Goal: Task Accomplishment & Management: Manage account settings

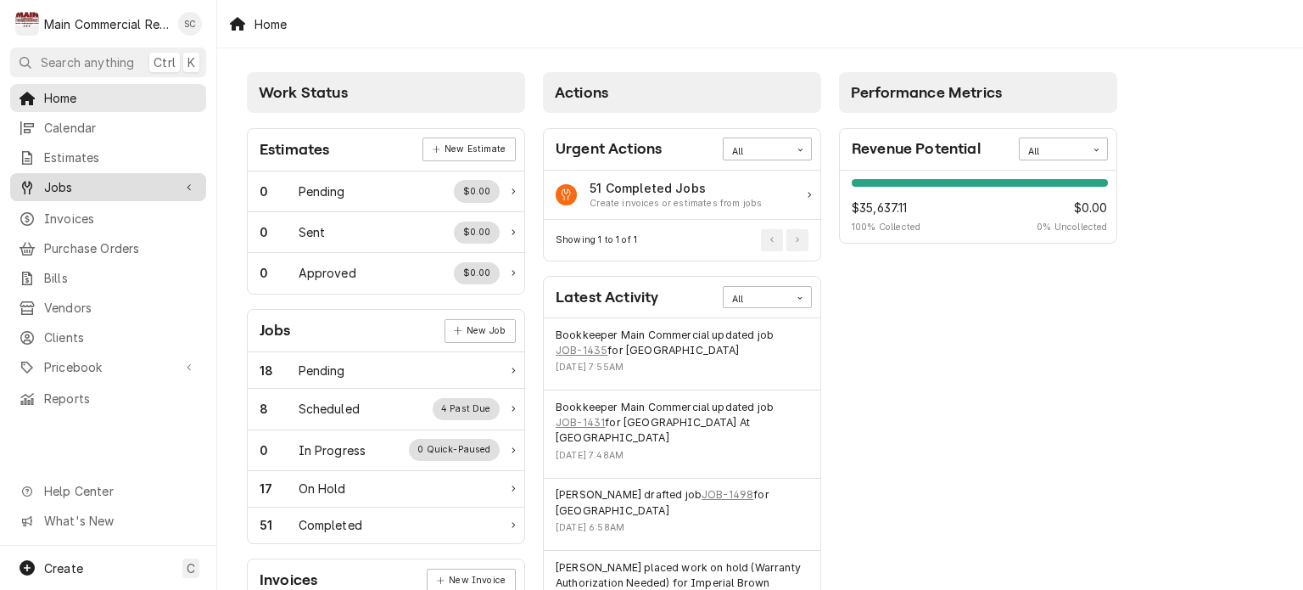
click at [102, 178] on span "Jobs" at bounding box center [108, 187] width 128 height 18
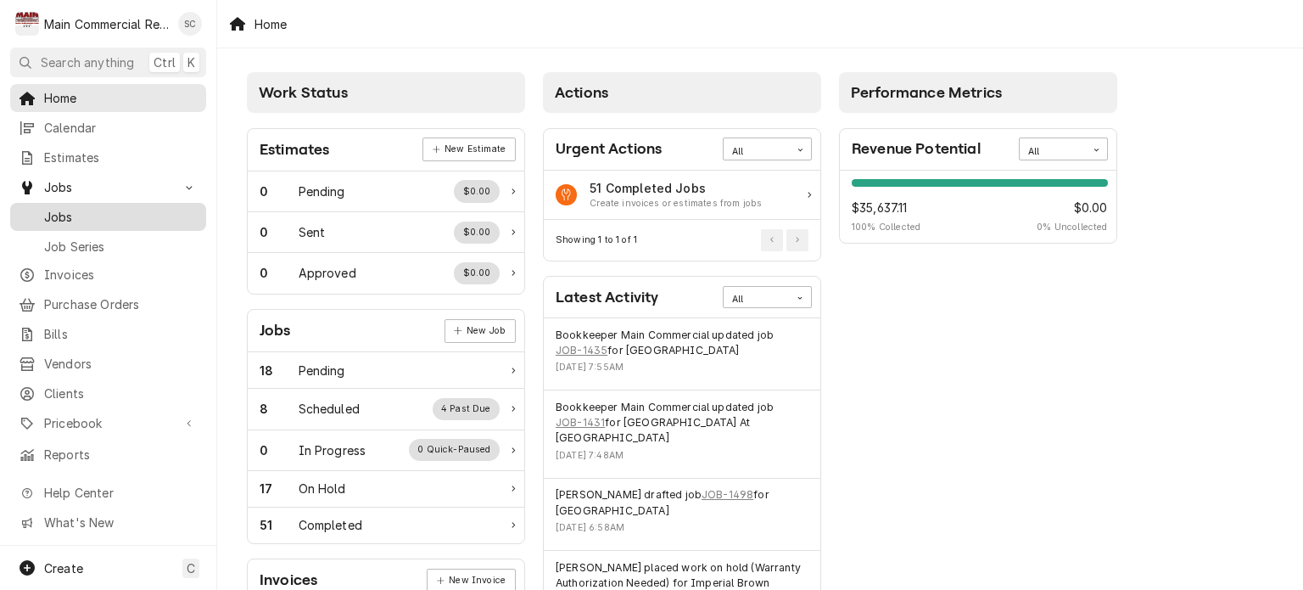
click at [89, 214] on span "Jobs" at bounding box center [121, 217] width 154 height 18
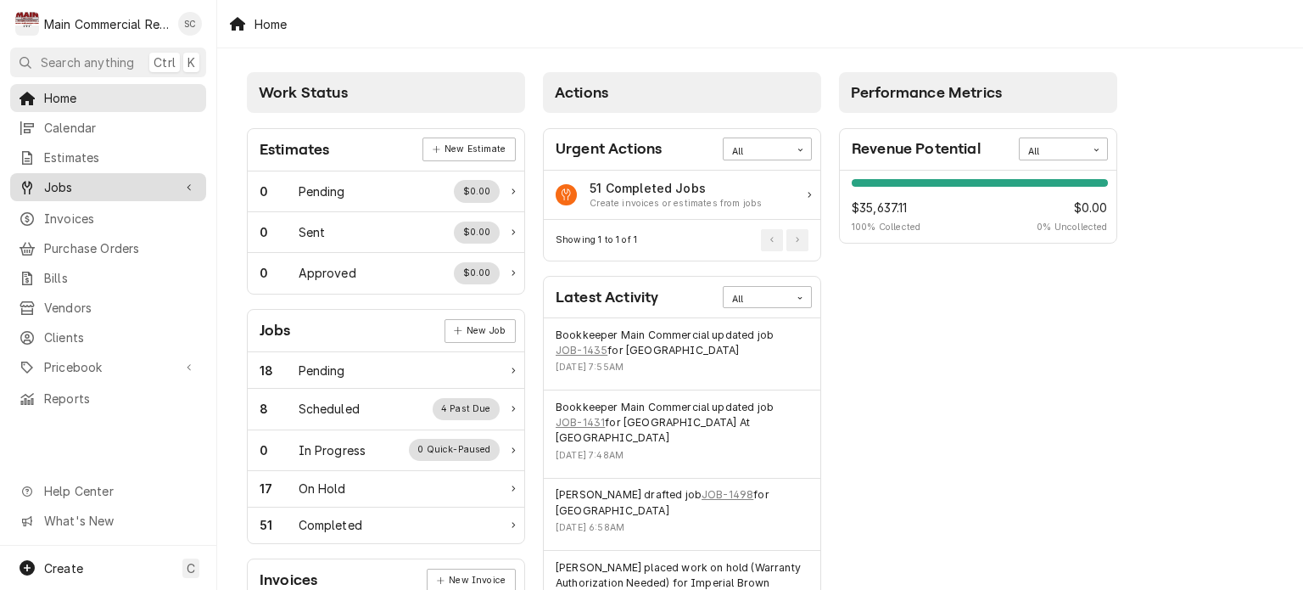
click at [117, 178] on span "Jobs" at bounding box center [108, 187] width 128 height 18
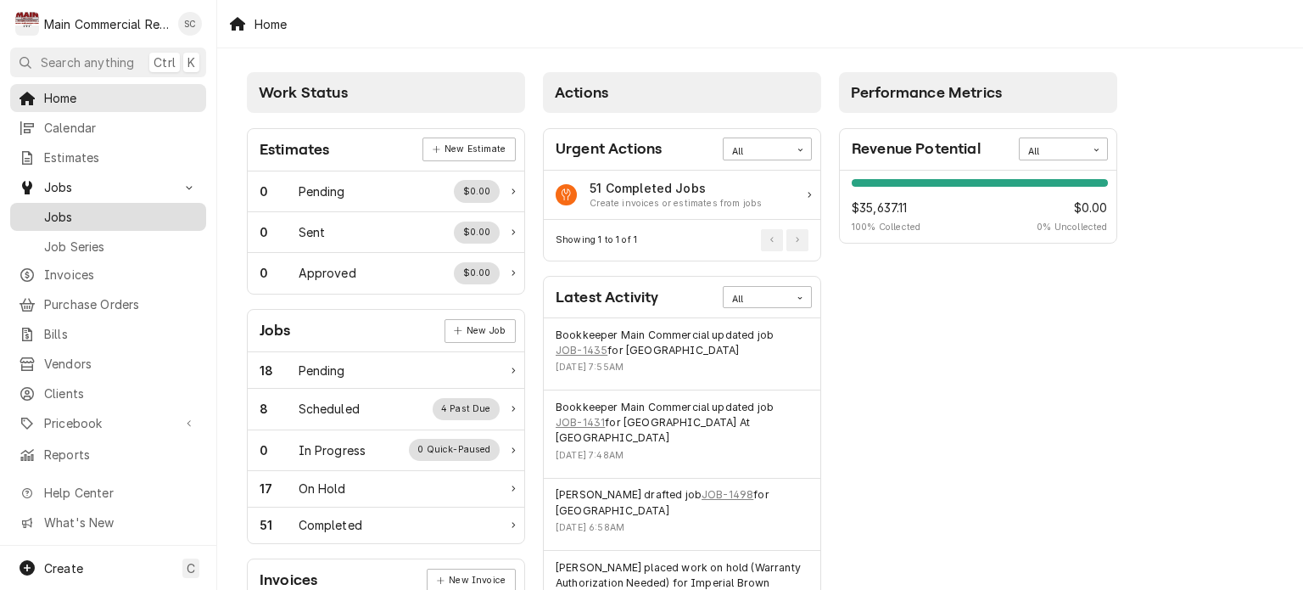
click at [115, 218] on span "Jobs" at bounding box center [121, 217] width 154 height 18
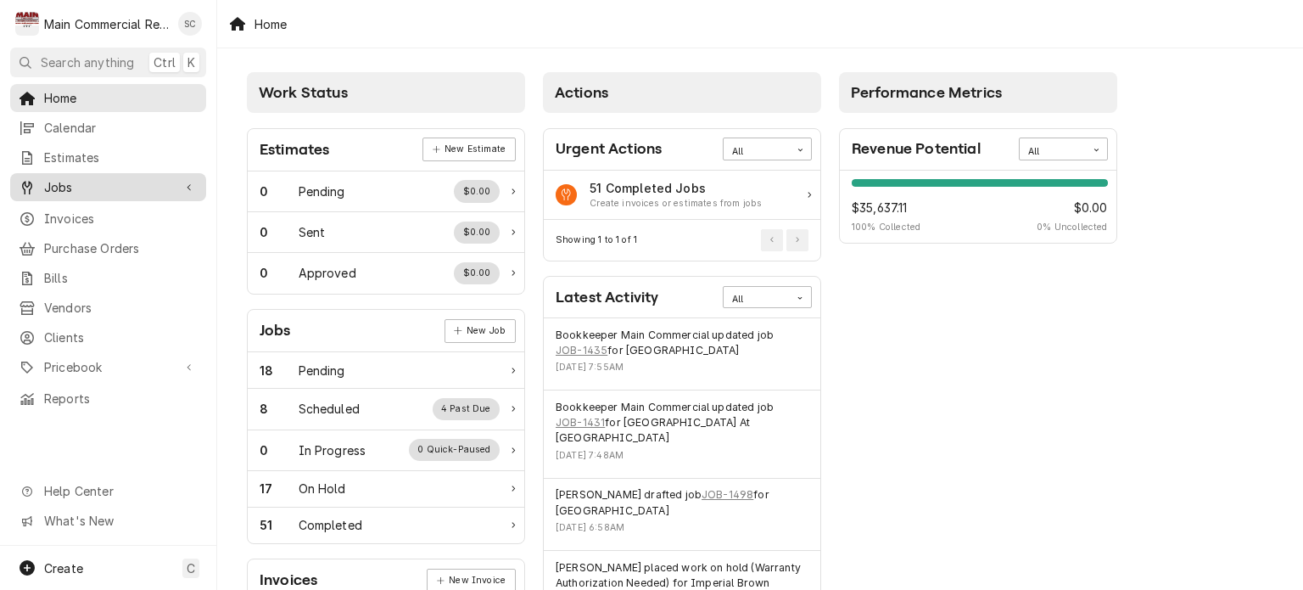
click at [127, 178] on span "Jobs" at bounding box center [108, 187] width 128 height 18
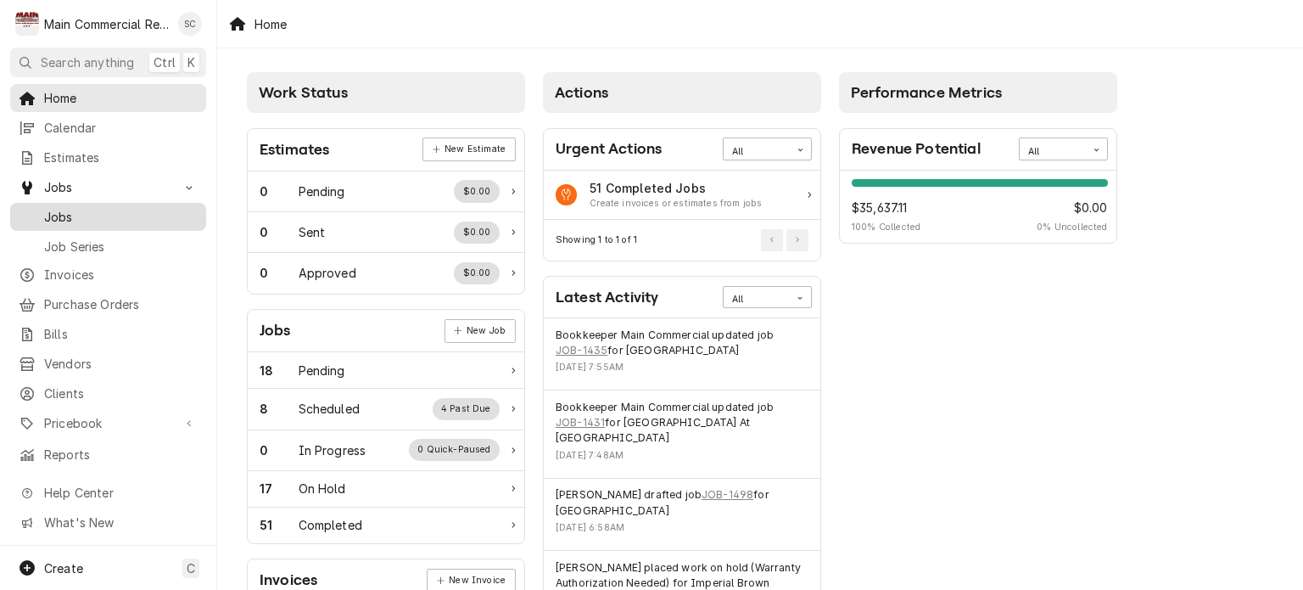
click at [111, 212] on span "Jobs" at bounding box center [121, 217] width 154 height 18
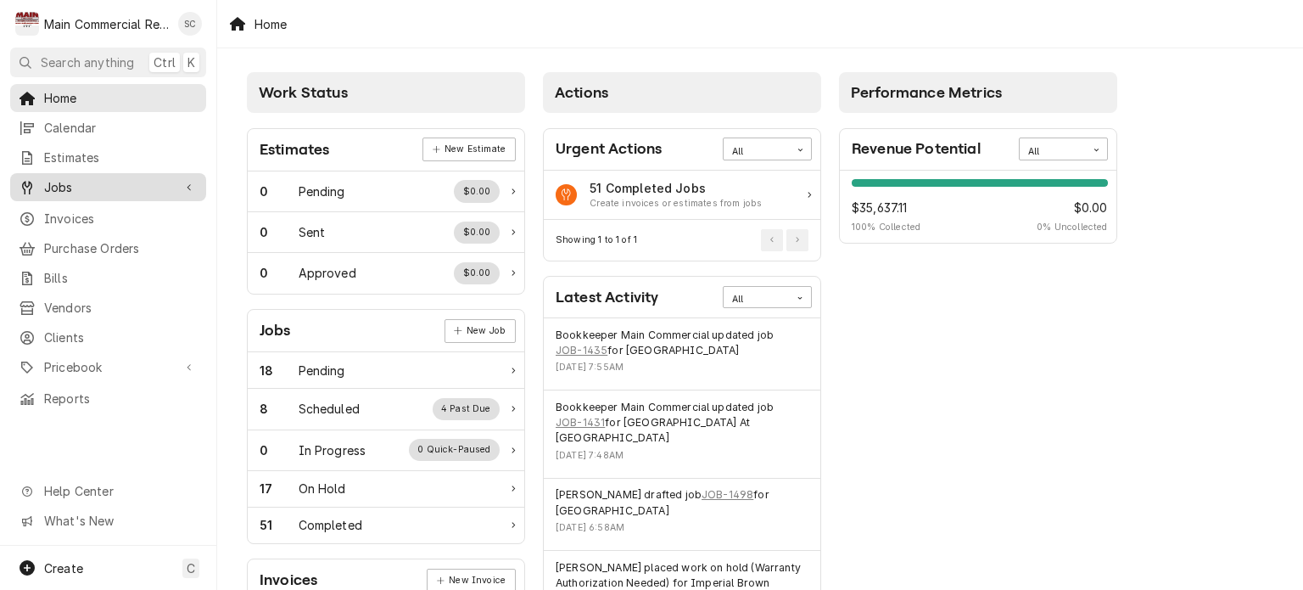
click at [102, 189] on span "Jobs" at bounding box center [108, 187] width 128 height 18
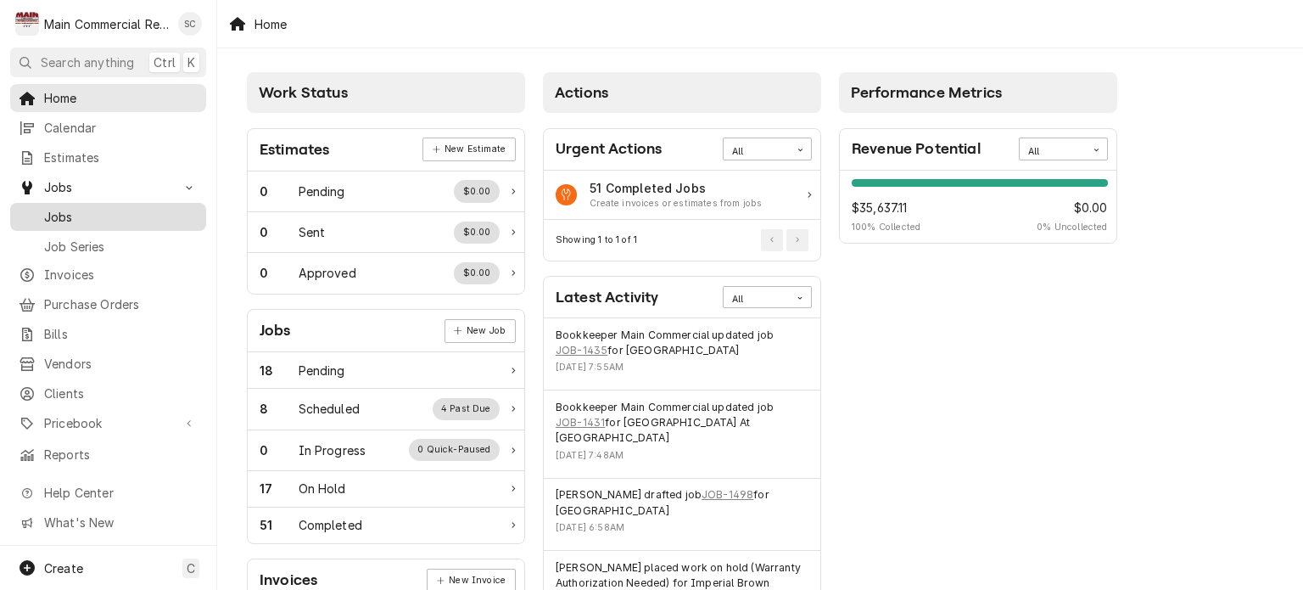
click at [98, 219] on div "Jobs" at bounding box center [108, 216] width 189 height 21
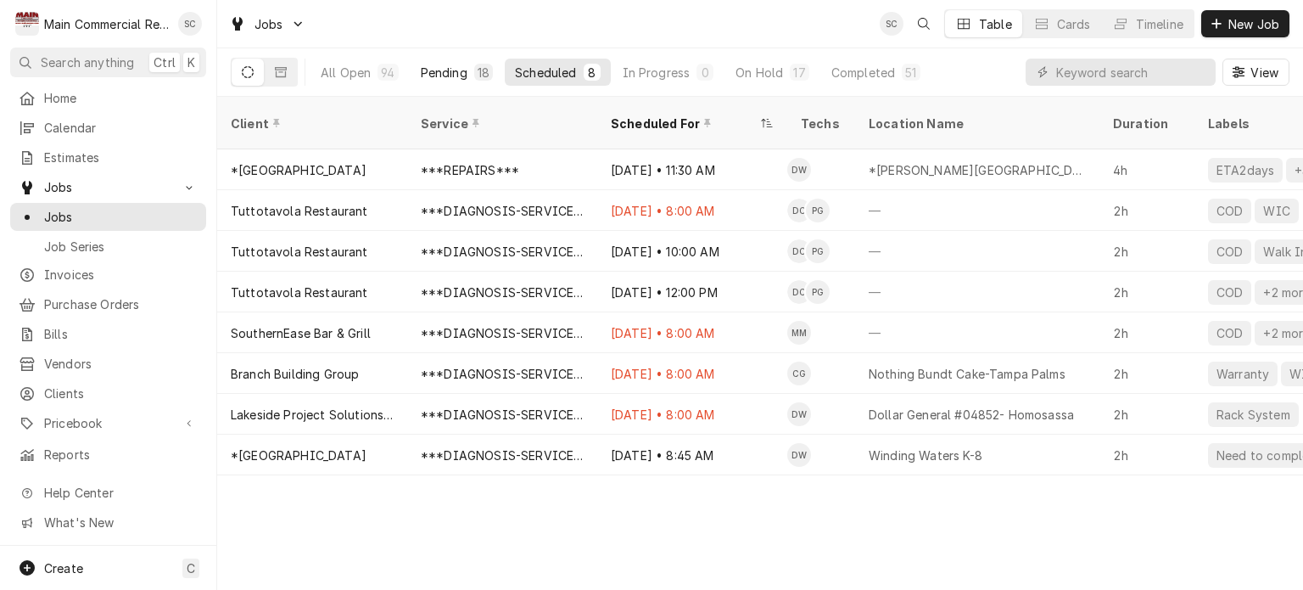
click at [458, 72] on div "Pending" at bounding box center [444, 73] width 47 height 18
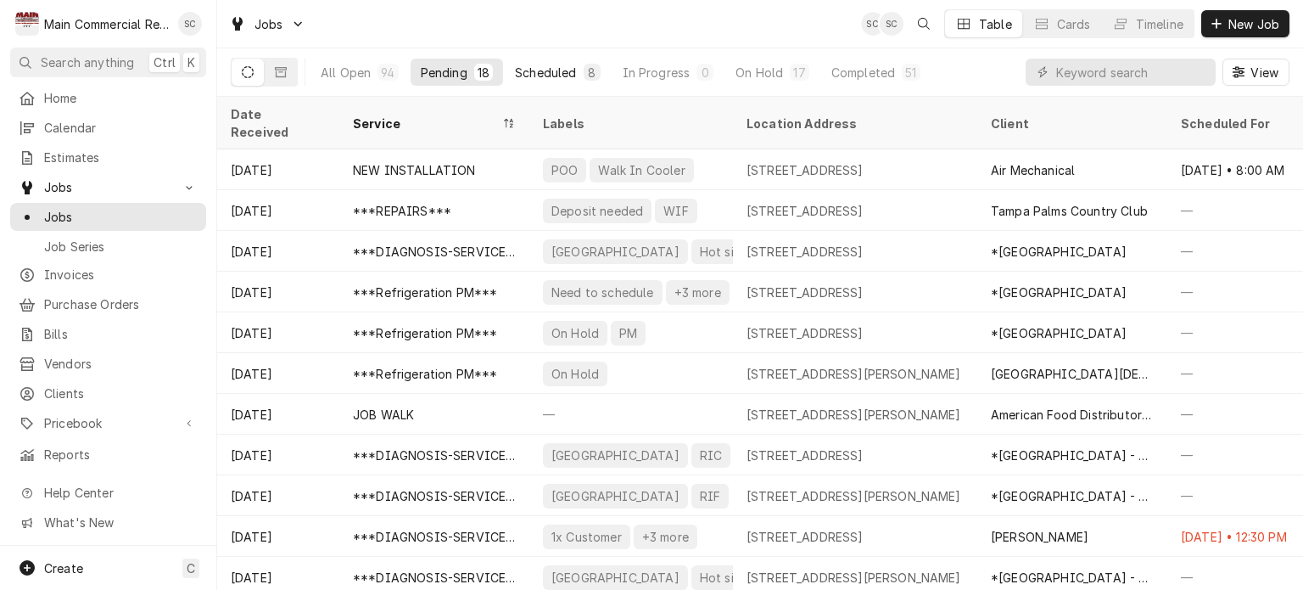
click at [539, 72] on div "Scheduled" at bounding box center [545, 73] width 61 height 18
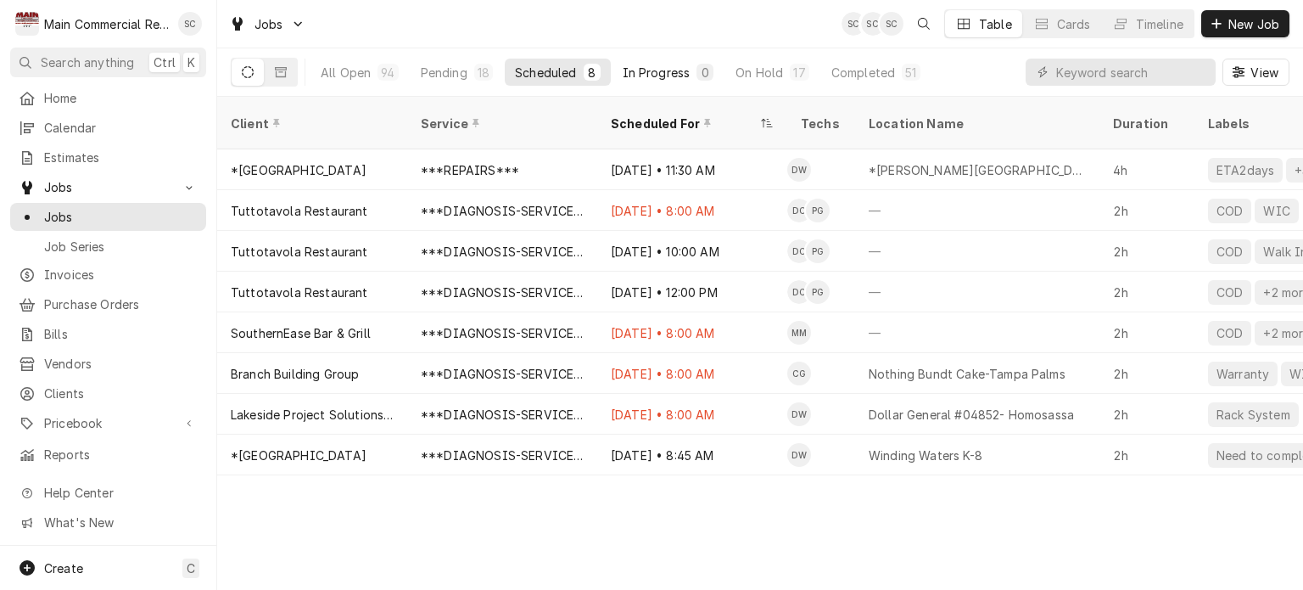
click at [663, 77] on div "In Progress" at bounding box center [657, 73] width 68 height 18
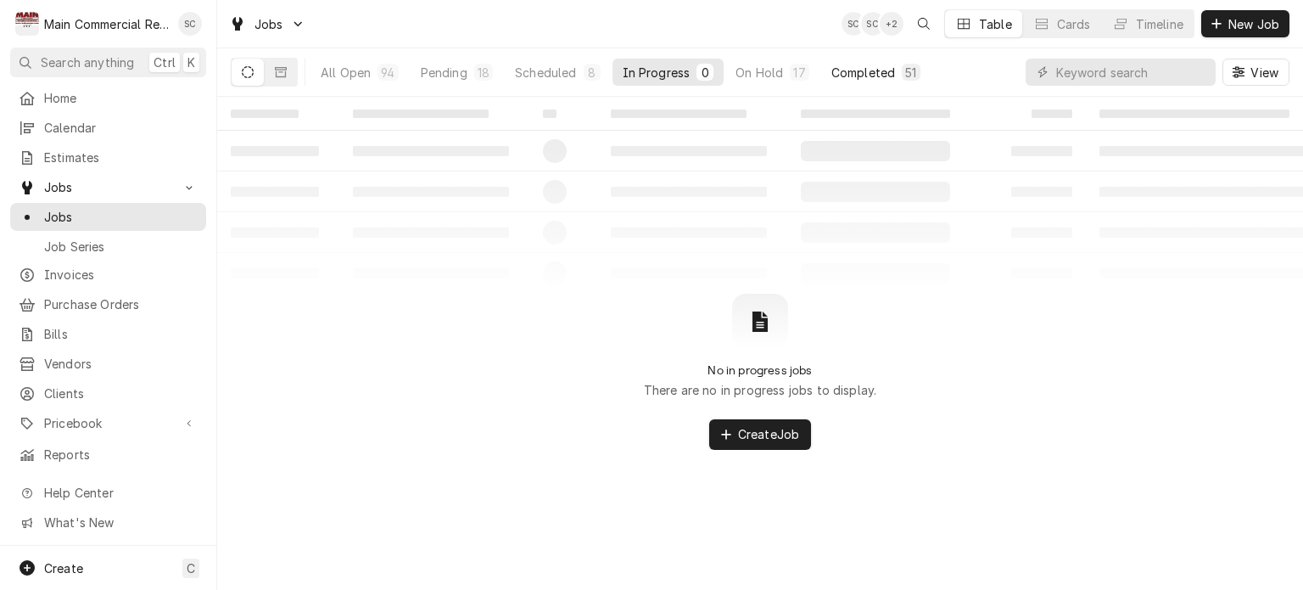
click at [867, 75] on div "Completed" at bounding box center [863, 73] width 64 height 18
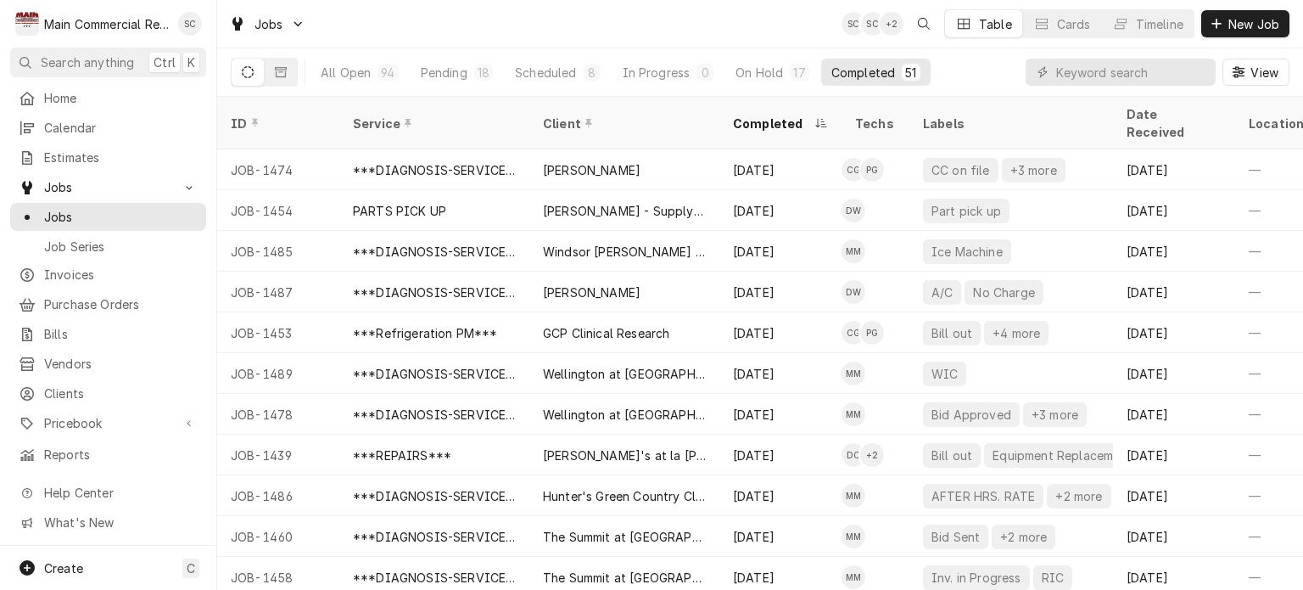
click at [789, 24] on div "Jobs SC SC + 2 Table Cards Timeline New Job" at bounding box center [760, 24] width 1086 height 48
click at [813, 23] on div "Jobs SC SC + 2 Table Cards Timeline New Job" at bounding box center [760, 24] width 1086 height 48
click at [117, 104] on div "Home" at bounding box center [108, 97] width 189 height 21
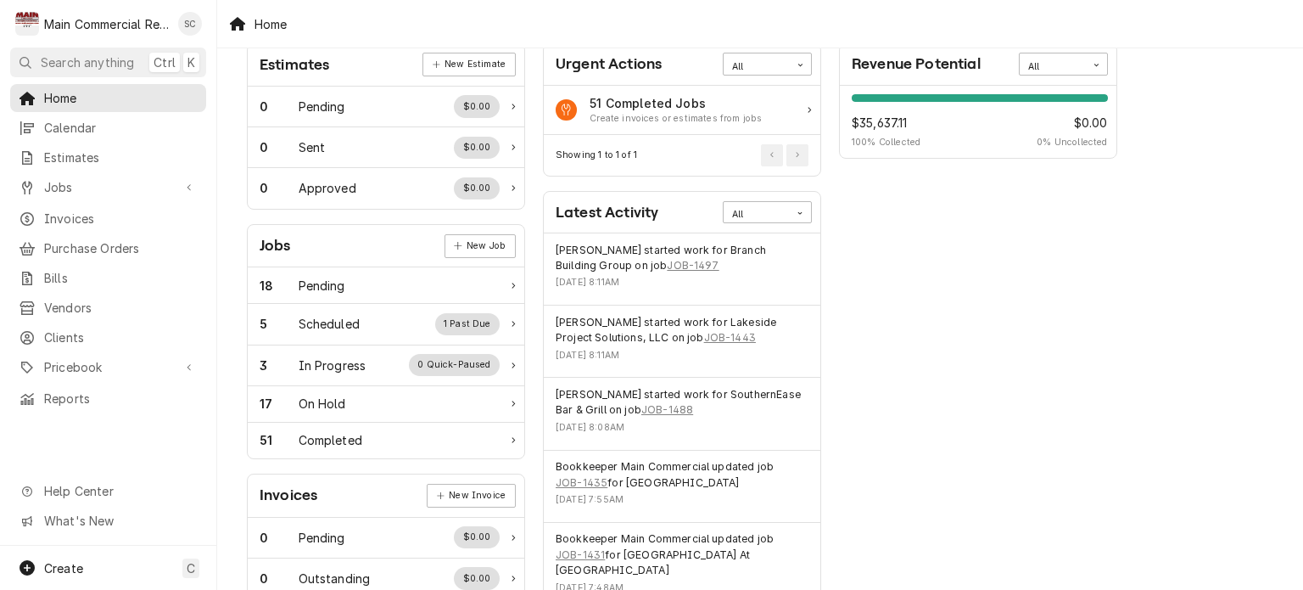
scroll to position [170, 0]
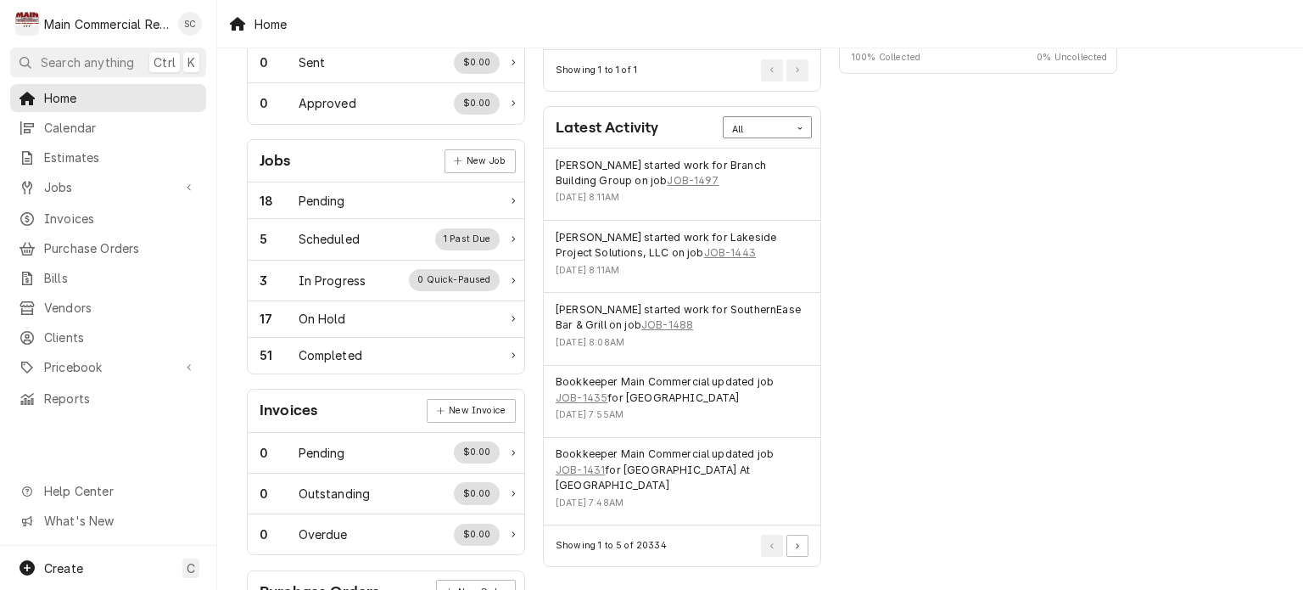
click at [794, 128] on div "Card Data Filter Control" at bounding box center [800, 128] width 21 height 21
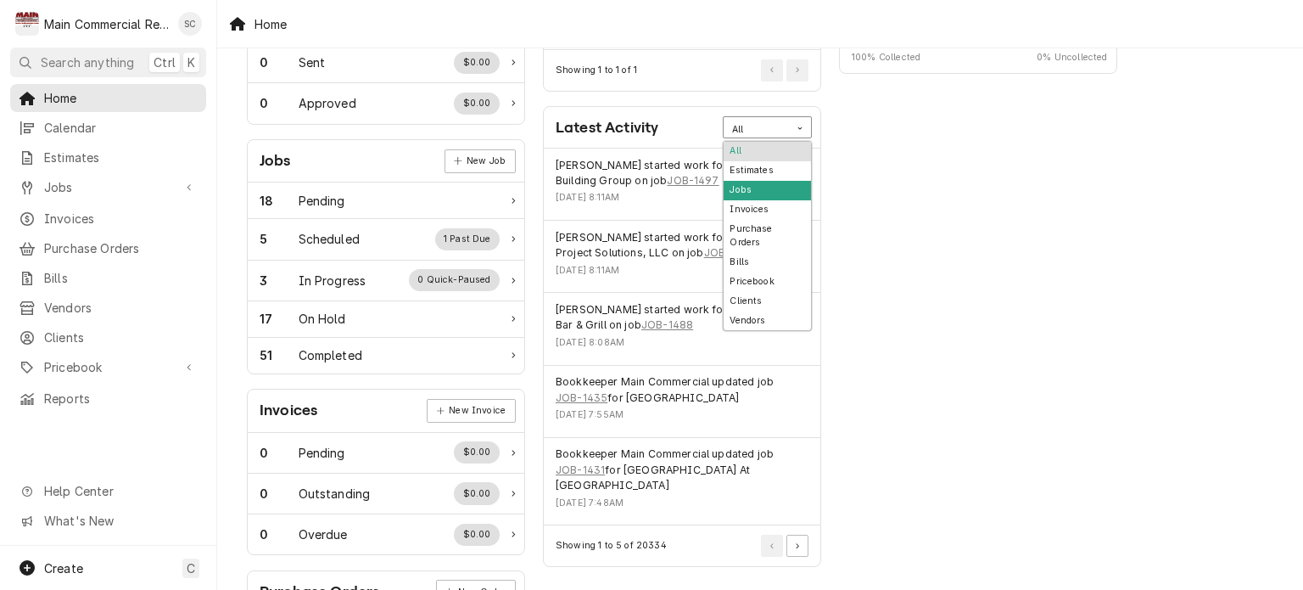
click at [751, 193] on div "Jobs" at bounding box center [767, 191] width 87 height 20
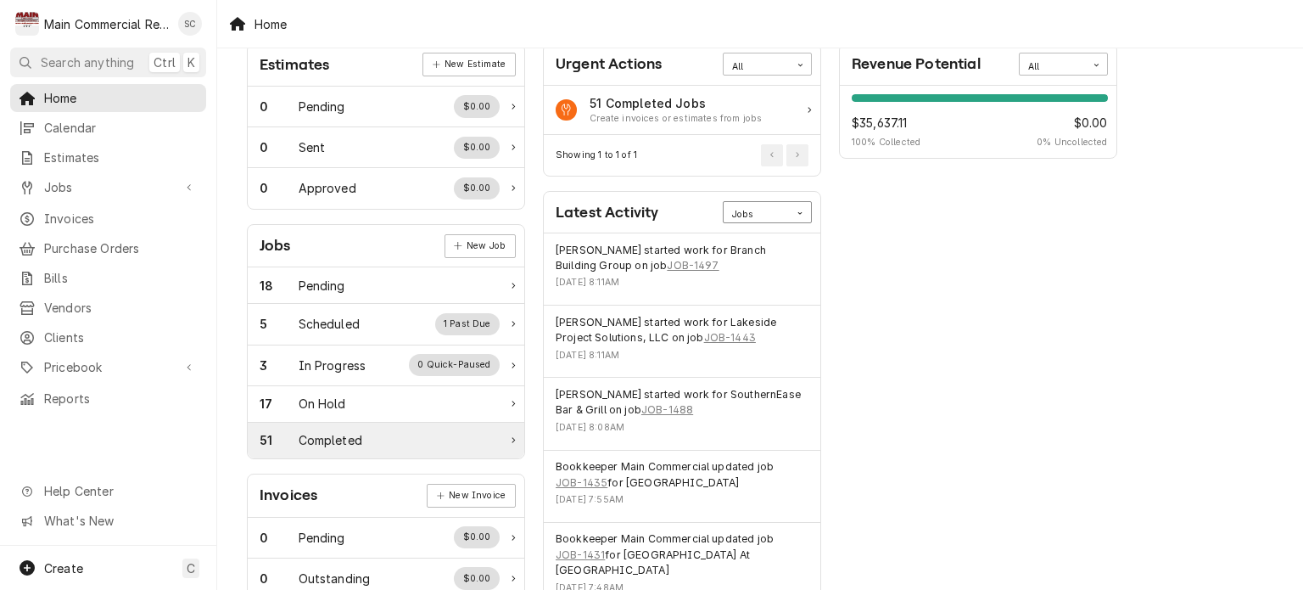
scroll to position [0, 0]
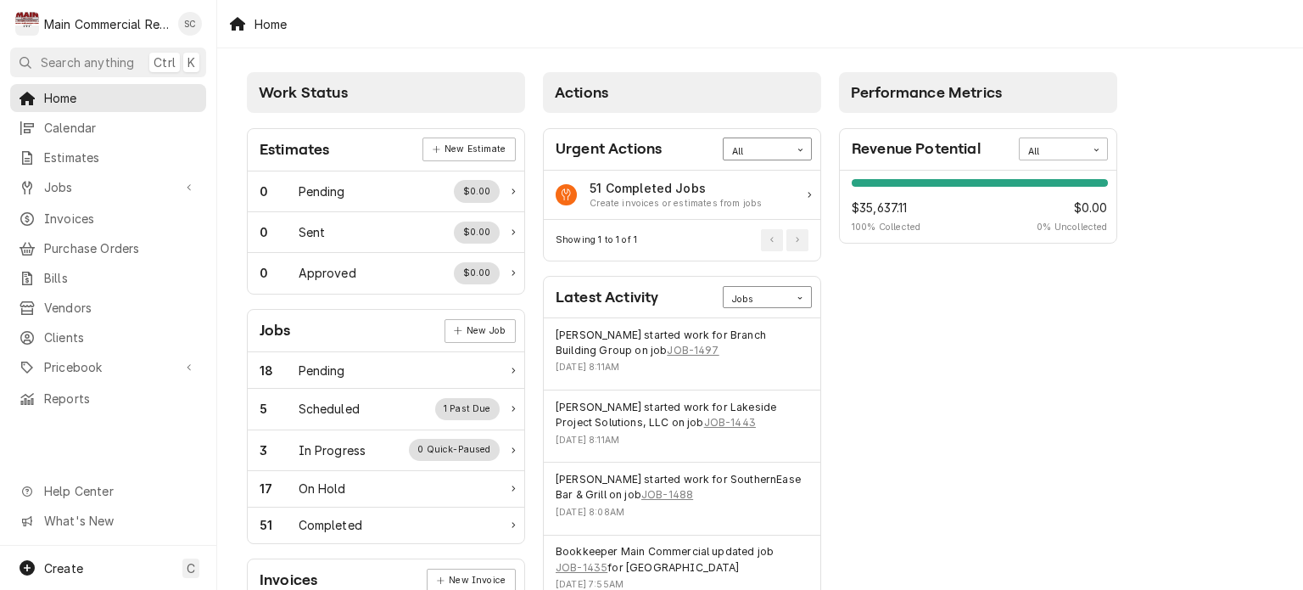
click at [798, 151] on icon "Card Data Filter Control" at bounding box center [800, 150] width 8 height 8
click at [739, 200] on div "Create invoices or estimates from jobs" at bounding box center [676, 204] width 172 height 14
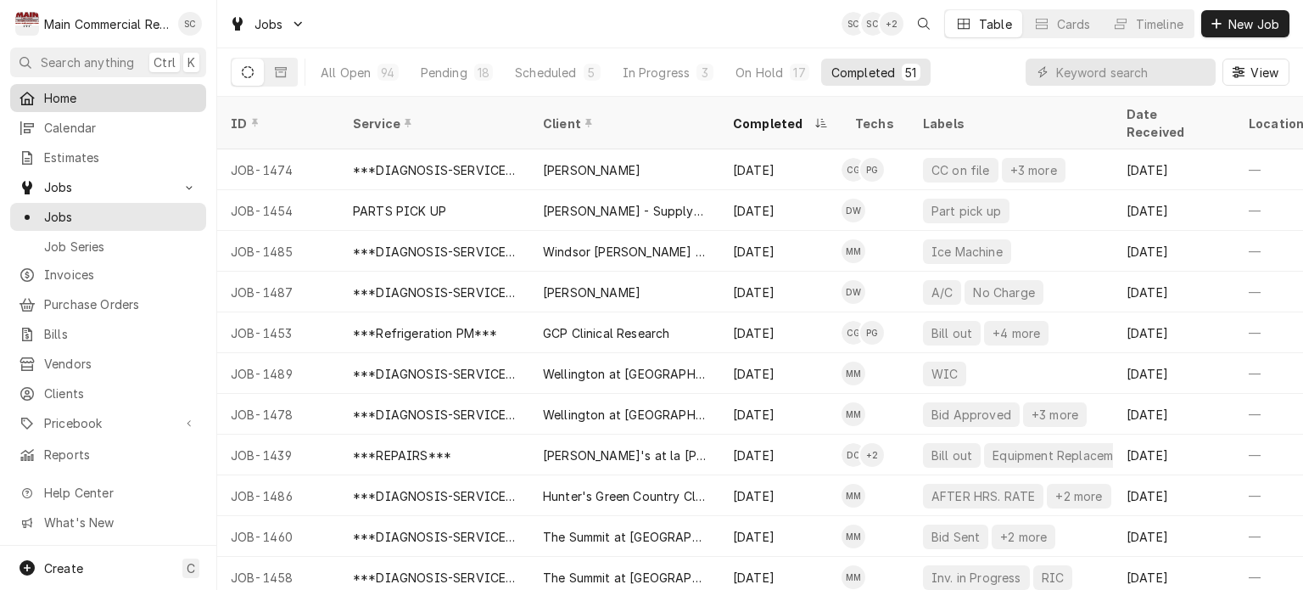
click at [103, 102] on span "Home" at bounding box center [121, 98] width 154 height 18
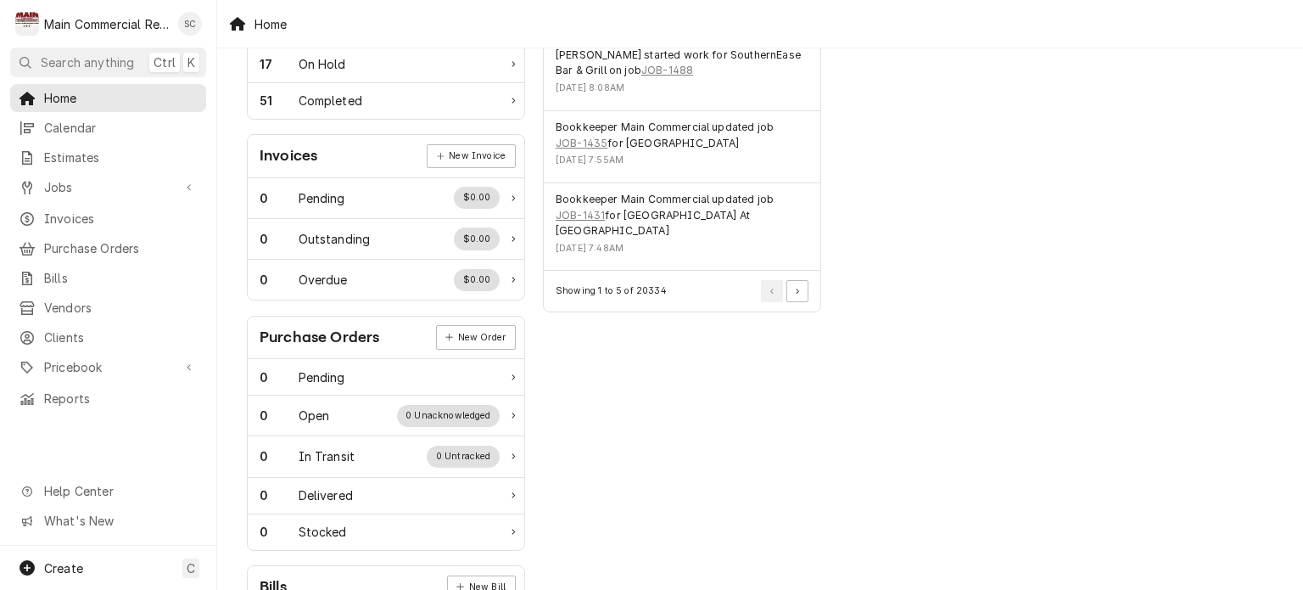
scroll to position [588, 0]
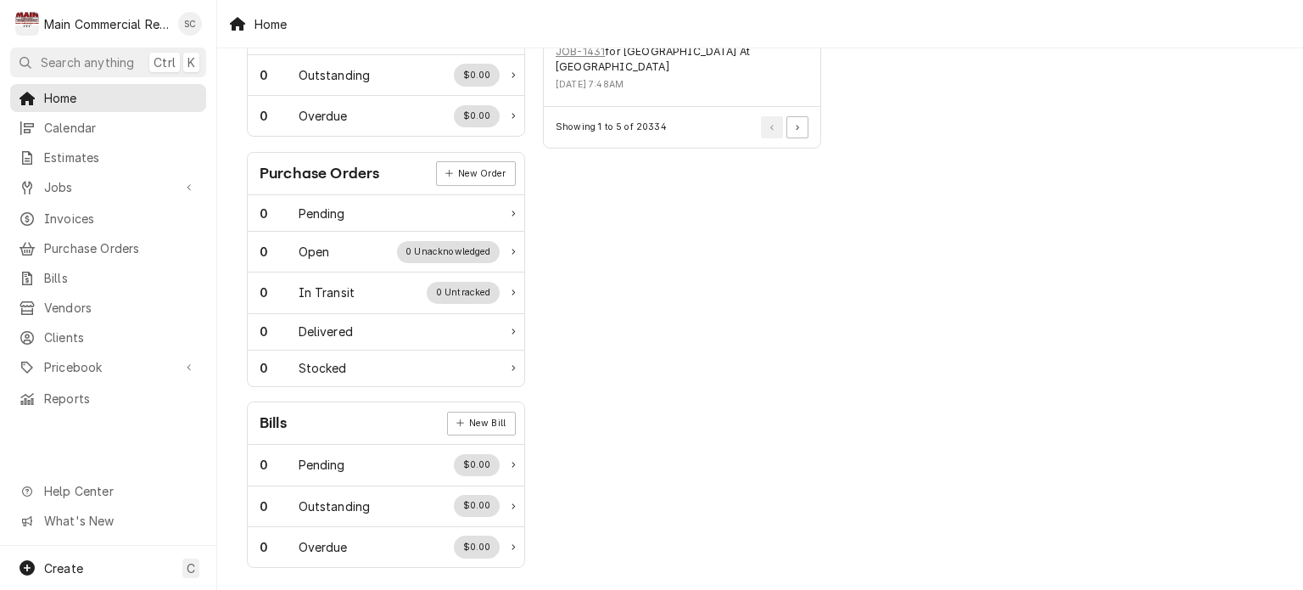
click at [757, 308] on div "Actions Urgent Actions All 51 Completed Jobs Create invoices or estimates from …" at bounding box center [682, 26] width 296 height 1101
click at [1082, 215] on div "Performance Metrics Revenue Potential All 100% $35,637.11 100 % Collected $0.00…" at bounding box center [978, 26] width 296 height 1101
click at [999, 248] on div "Performance Metrics Revenue Potential All 100% $35,637.11 100 % Collected $0.00…" at bounding box center [978, 26] width 296 height 1101
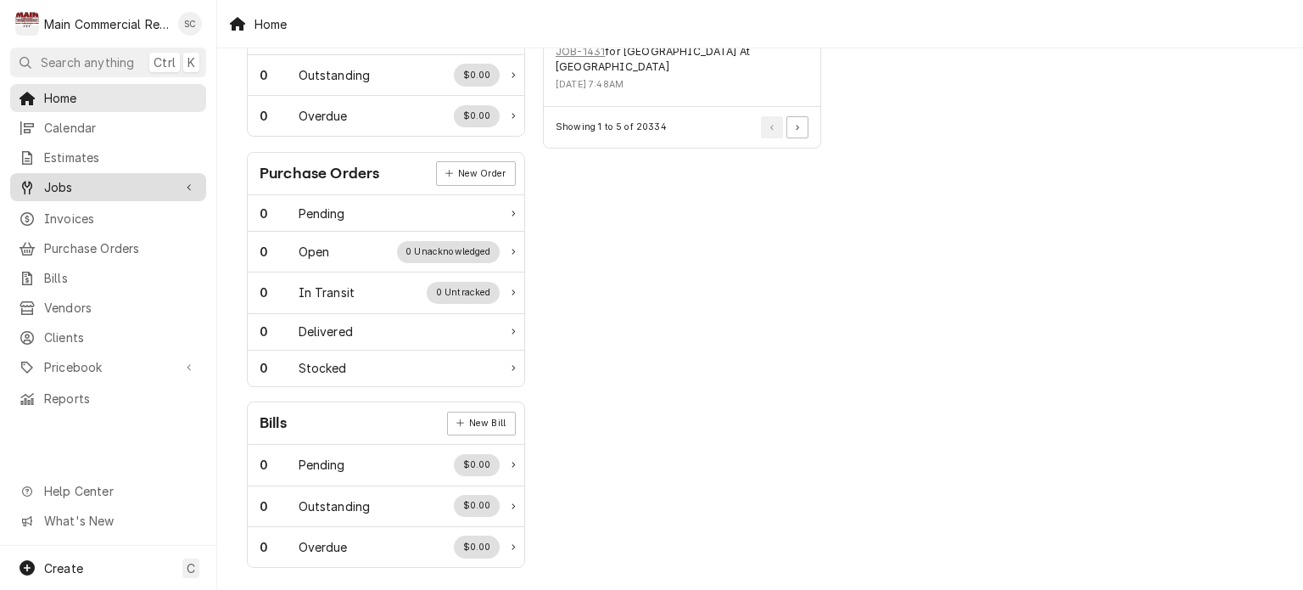
click at [81, 189] on span "Jobs" at bounding box center [108, 187] width 128 height 18
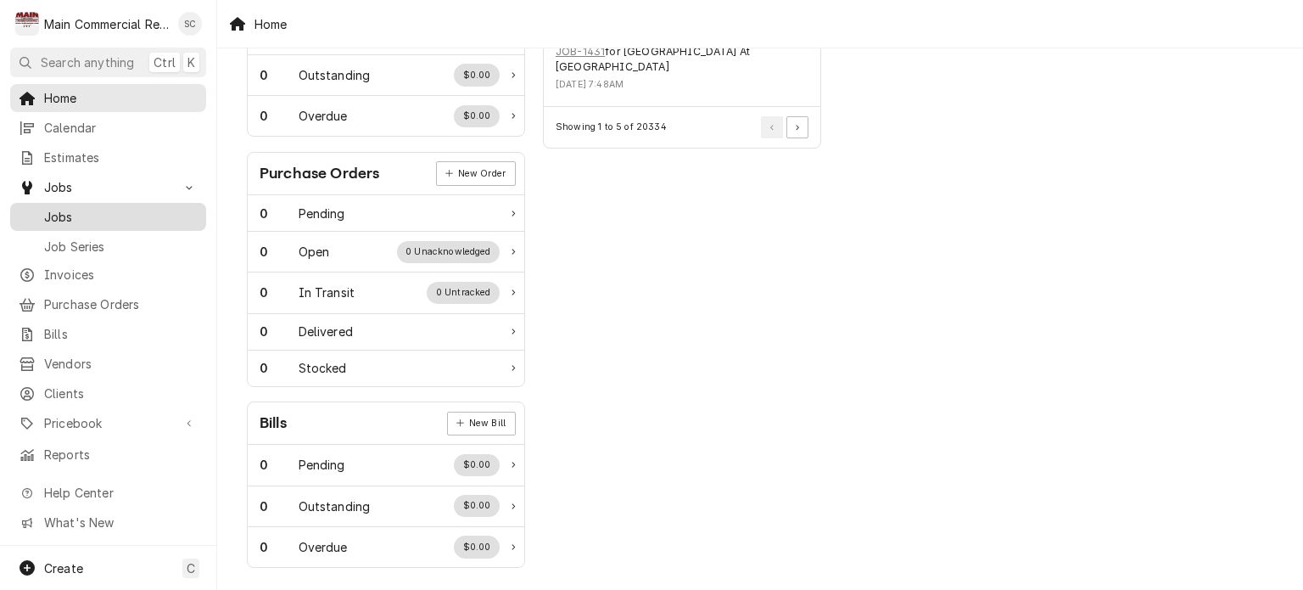
click at [82, 210] on span "Jobs" at bounding box center [121, 217] width 154 height 18
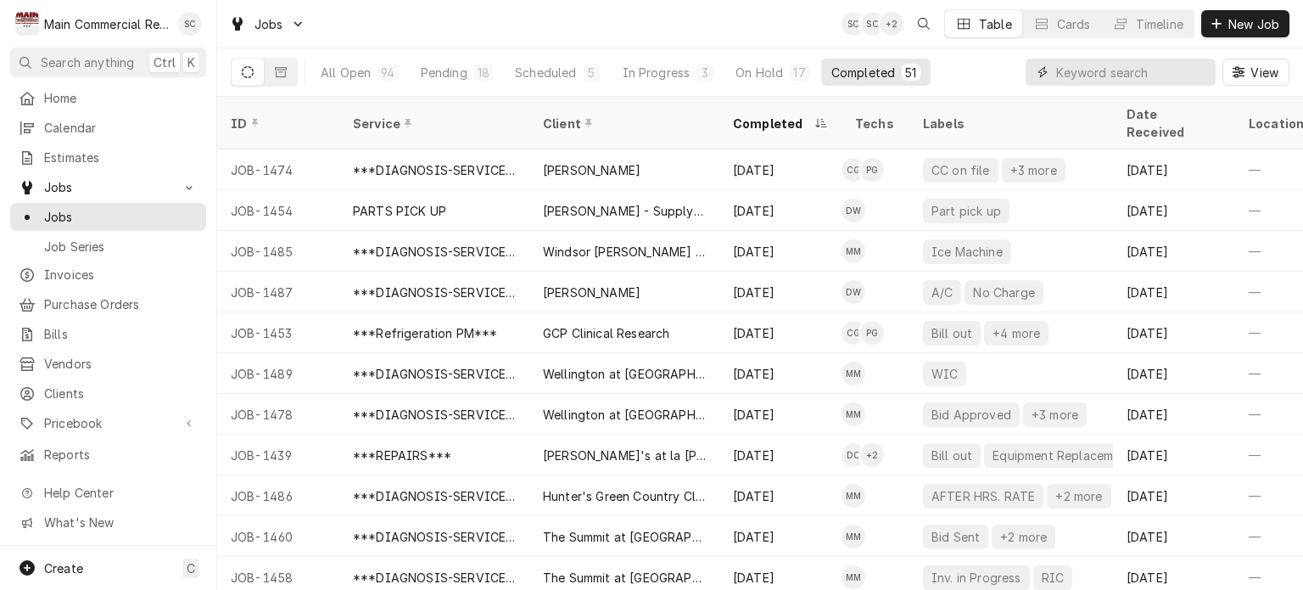
click at [1081, 76] on input "Dynamic Content Wrapper" at bounding box center [1131, 72] width 151 height 27
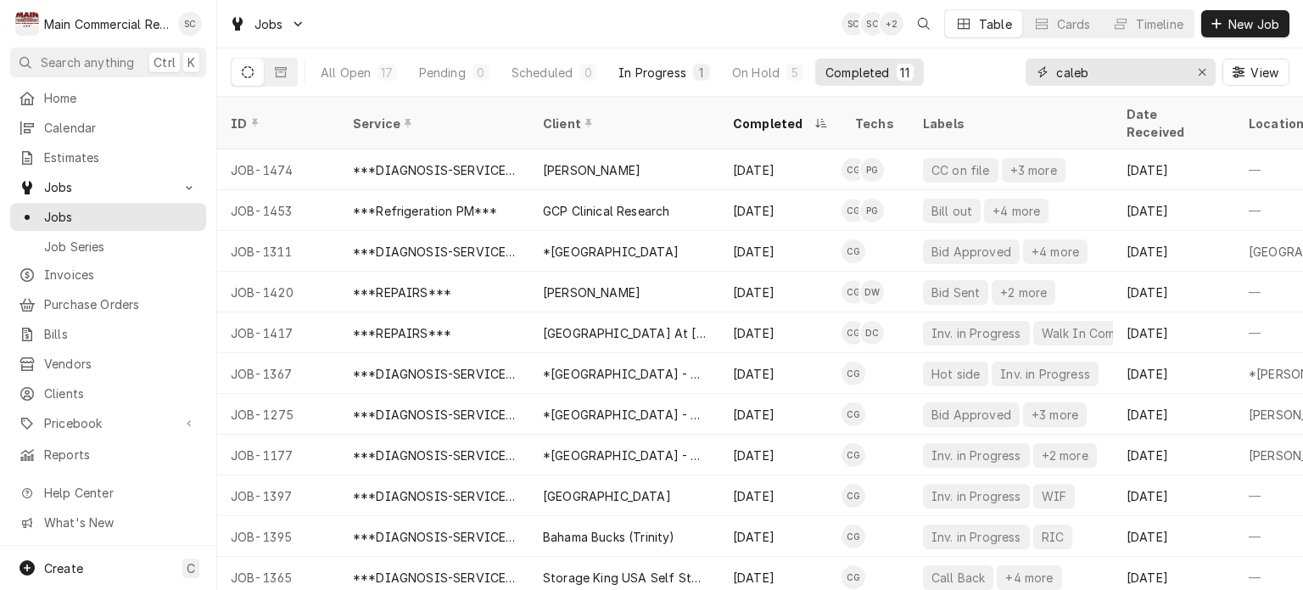
type input "caleb"
click at [634, 70] on div "In Progress" at bounding box center [652, 73] width 68 height 18
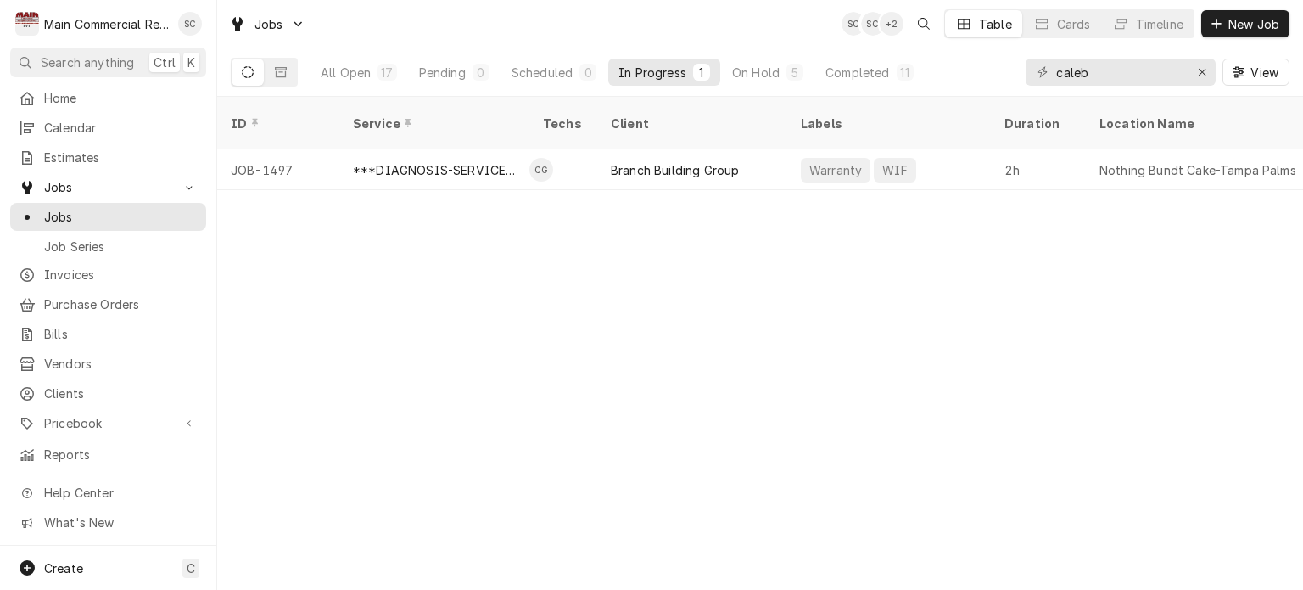
click at [779, 288] on div "ID Service Techs Client Labels Duration Location Name Date Received Status Prio…" at bounding box center [760, 343] width 1086 height 493
click at [836, 291] on div "ID Service Techs Client Labels Duration Location Name Date Received Status Prio…" at bounding box center [760, 343] width 1086 height 493
click at [854, 232] on div "ID Service Techs Client Labels Duration Location Name Date Received Status Prio…" at bounding box center [760, 343] width 1086 height 493
click at [762, 75] on div "On Hold" at bounding box center [756, 73] width 48 height 18
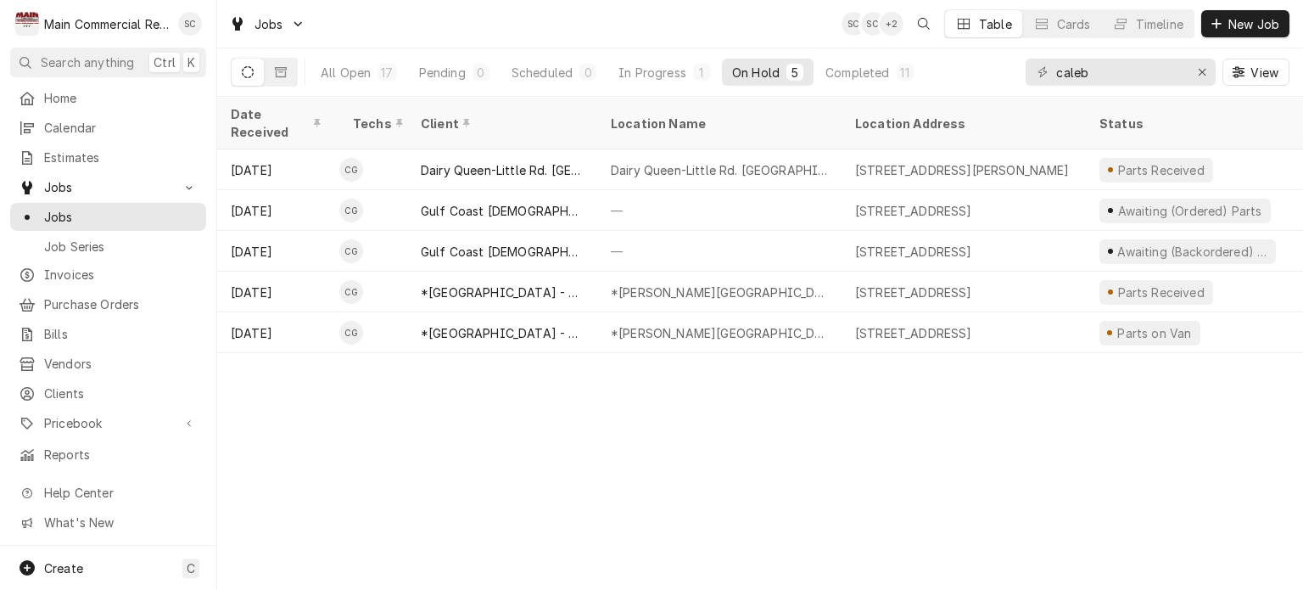
click at [802, 392] on div "Date Received Techs Client Location Name Location Address Status Labels Service…" at bounding box center [760, 343] width 1086 height 493
click at [855, 77] on div "Completed" at bounding box center [857, 73] width 64 height 18
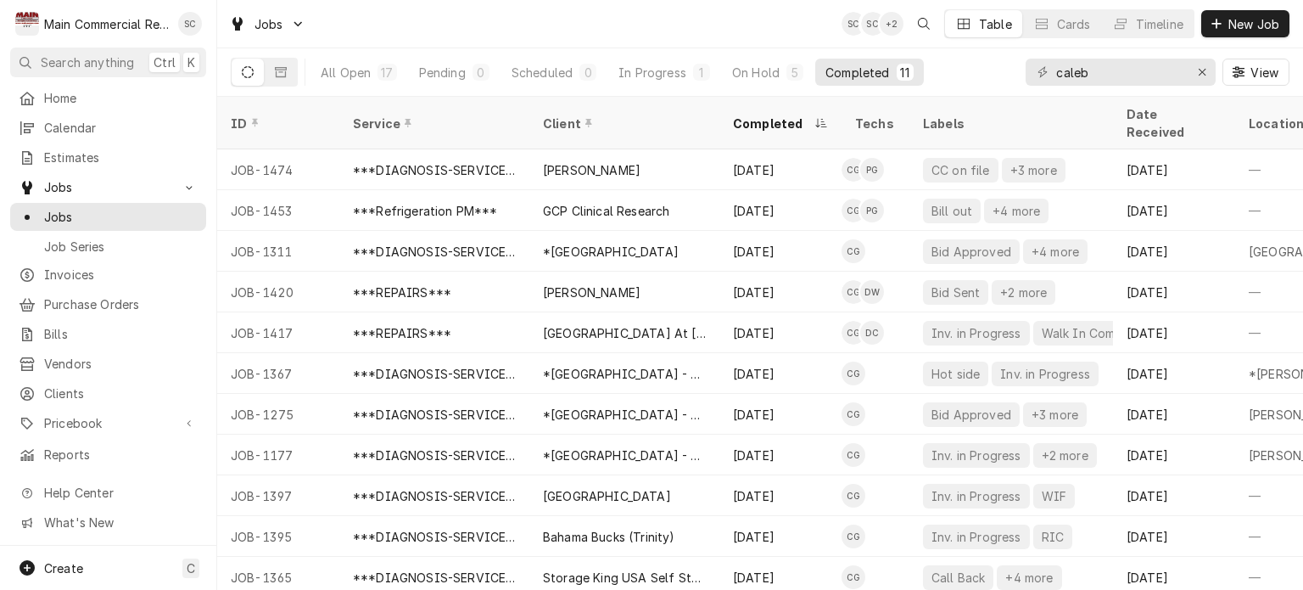
click at [772, 33] on div "Jobs SC SC + 2 Table Cards Timeline New Job" at bounding box center [760, 24] width 1086 height 48
click at [814, 25] on div "Jobs SC SC + 2 Table Cards Timeline New Job" at bounding box center [760, 24] width 1086 height 48
click at [813, 23] on div "Jobs SC SC + 2 Table Cards Timeline New Job" at bounding box center [760, 24] width 1086 height 48
click at [1201, 74] on icon "Erase input" at bounding box center [1202, 72] width 9 height 12
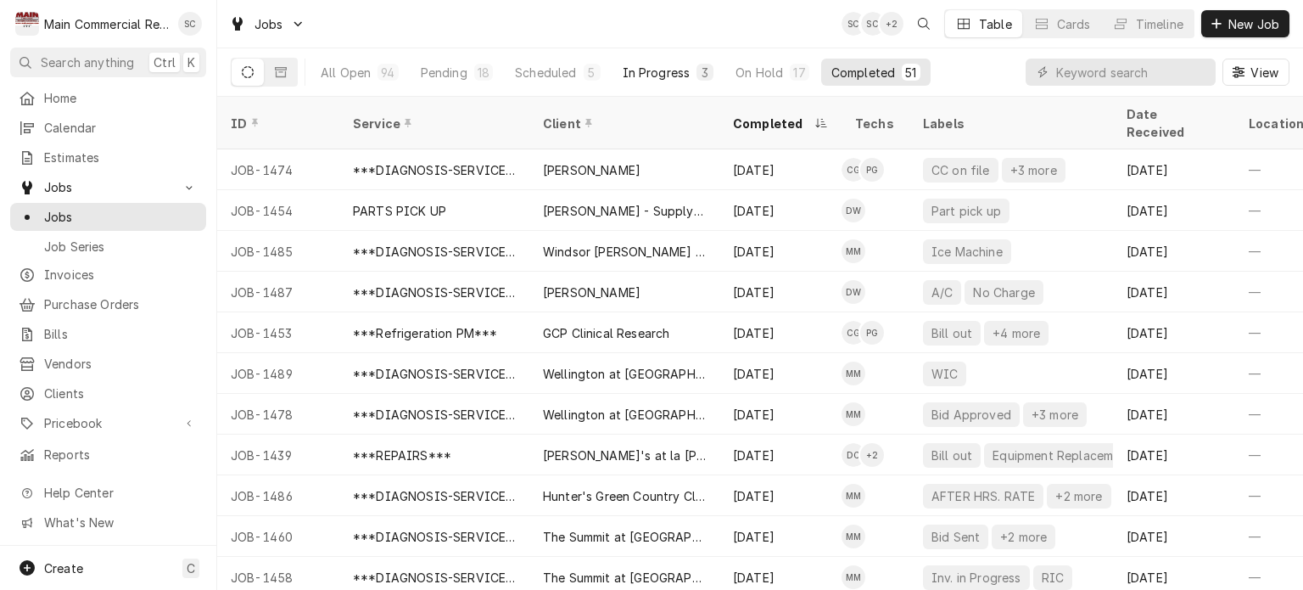
click at [668, 74] on div "In Progress" at bounding box center [657, 73] width 68 height 18
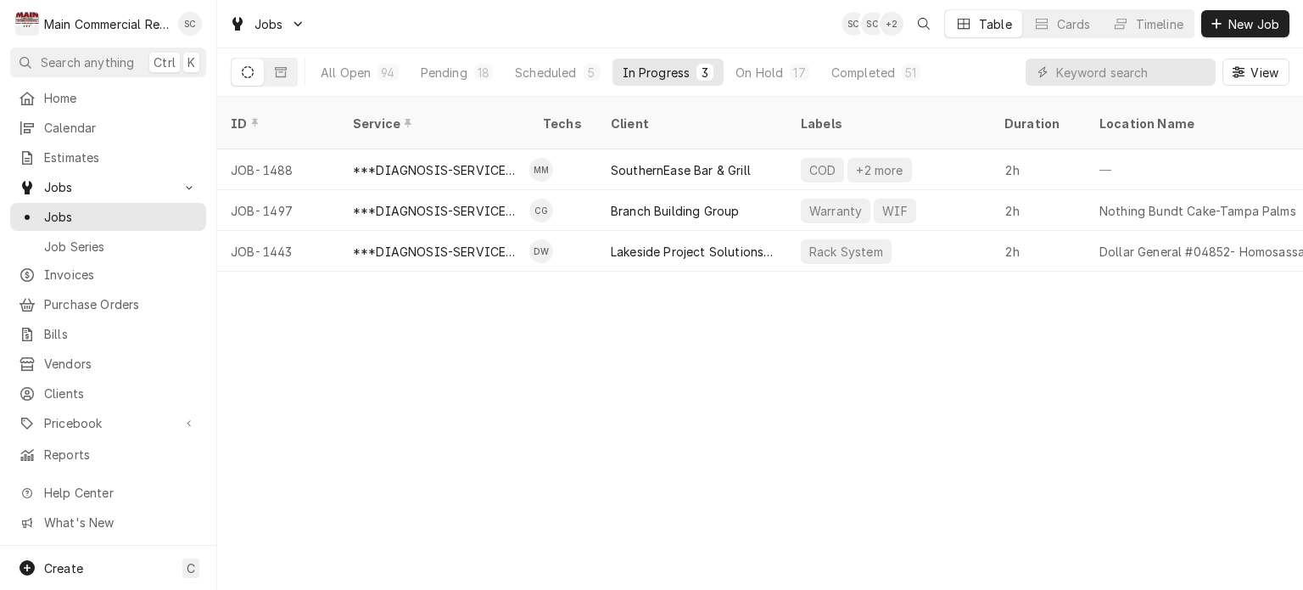
click at [1143, 366] on div "ID Service Techs Client Labels Duration Location Name Date Received Status Prio…" at bounding box center [760, 343] width 1086 height 493
click at [567, 74] on div "Scheduled" at bounding box center [545, 73] width 61 height 18
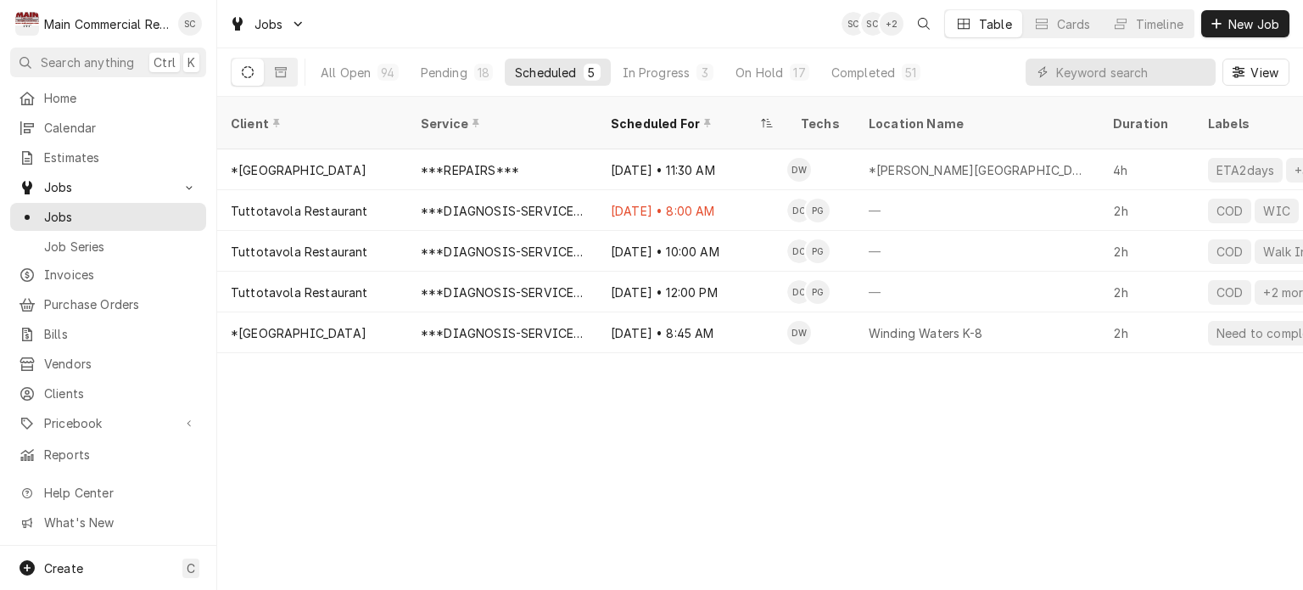
click at [918, 520] on div "Client Service Scheduled For Techs Location Name Duration Labels Status ID Prio…" at bounding box center [760, 343] width 1086 height 493
click at [906, 455] on div "Client Service Scheduled For Techs Location Name Duration Labels Status ID Prio…" at bounding box center [760, 343] width 1086 height 493
click at [679, 77] on div "In Progress" at bounding box center [657, 73] width 68 height 18
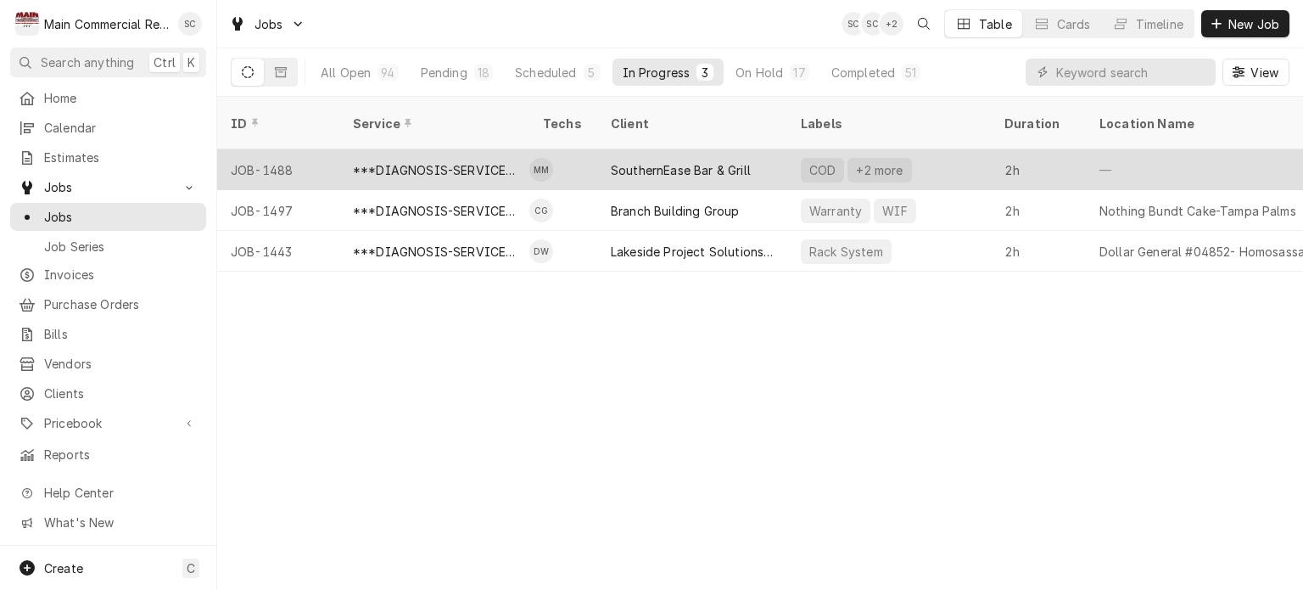
click at [726, 161] on div "SouthernEase Bar & Grill" at bounding box center [681, 170] width 140 height 18
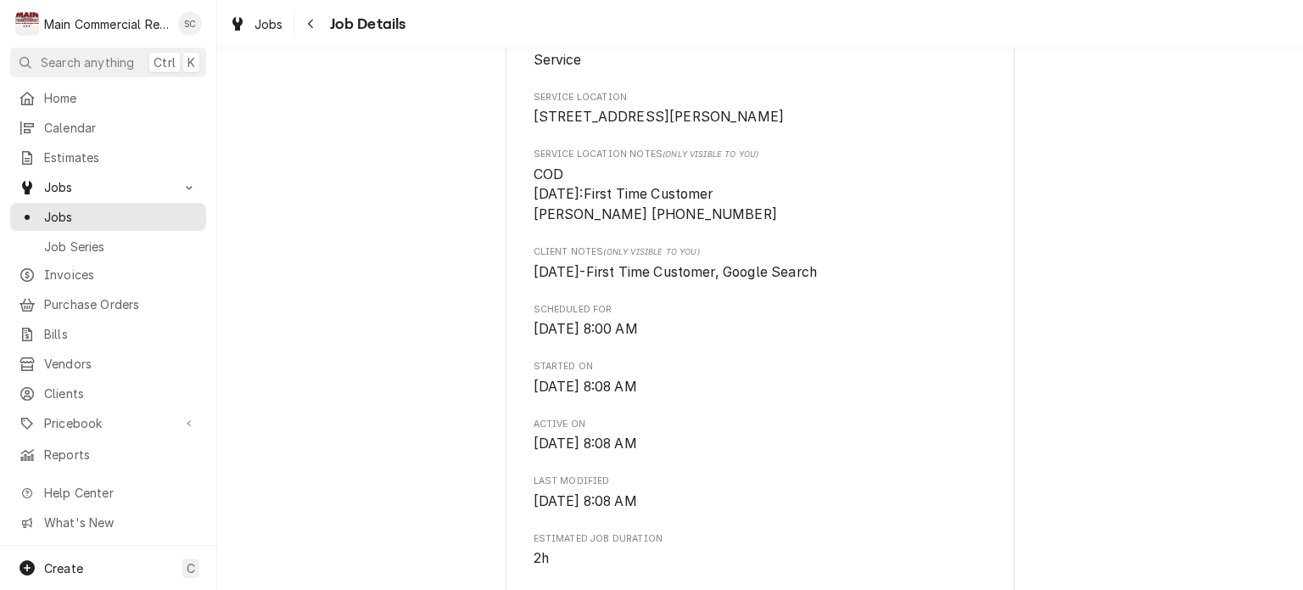
scroll to position [763, 0]
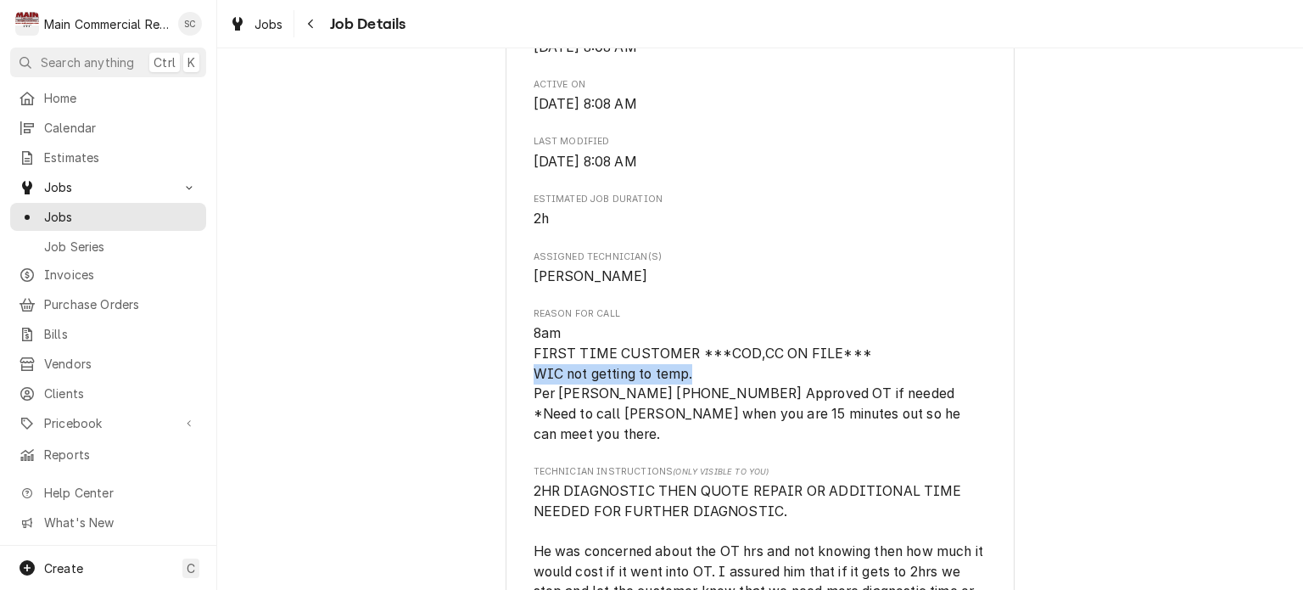
drag, startPoint x: 692, startPoint y: 396, endPoint x: 523, endPoint y: 396, distance: 169.6
click at [523, 396] on div "SouthernEase Bar & Grill [STREET_ADDRESS][PERSON_NAME] Open in Maps Roopairs Jo…" at bounding box center [760, 484] width 509 height 2279
copy span "WIC not getting to temp."
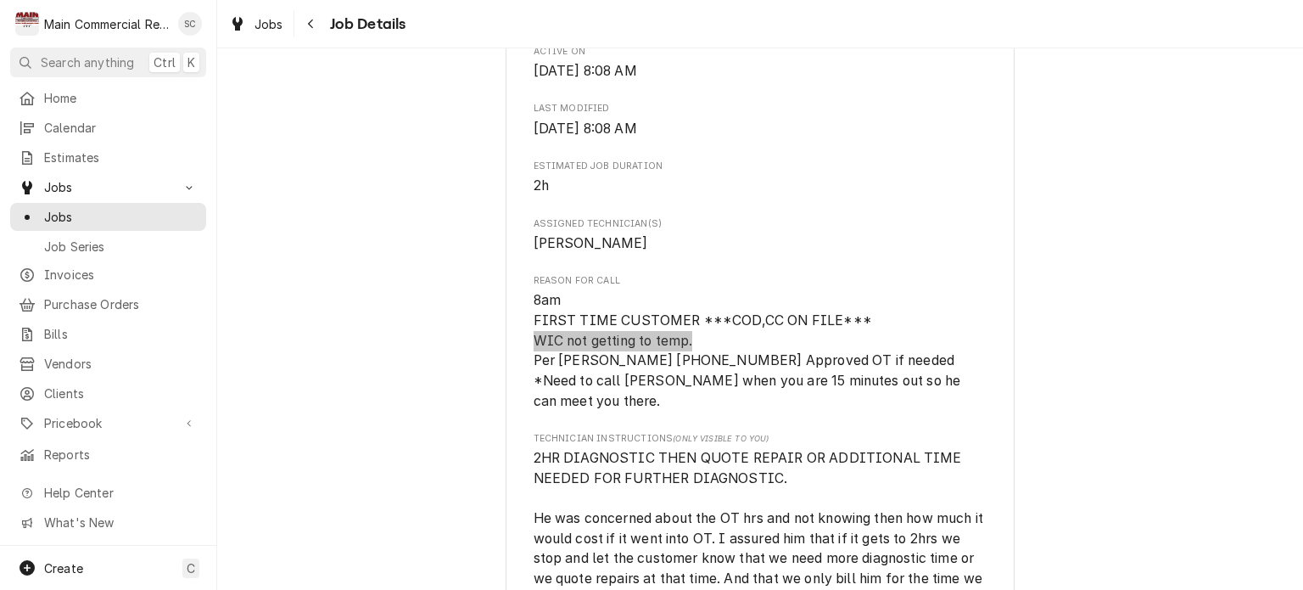
scroll to position [457, 0]
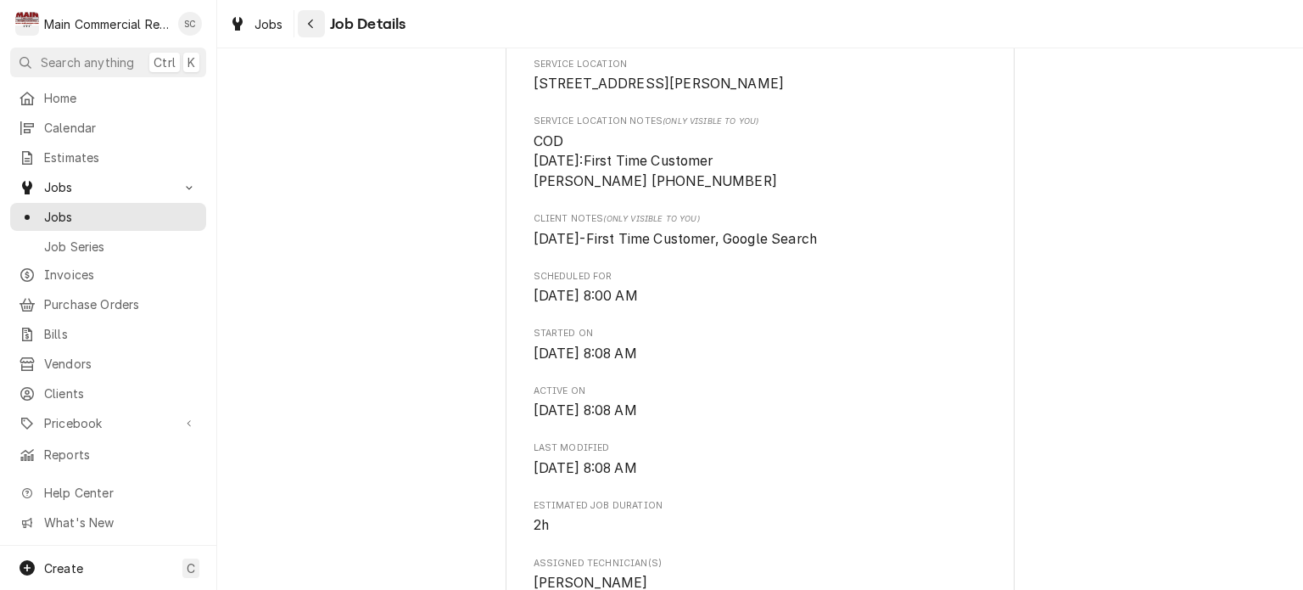
click at [321, 25] on button "Navigate back" at bounding box center [311, 23] width 27 height 27
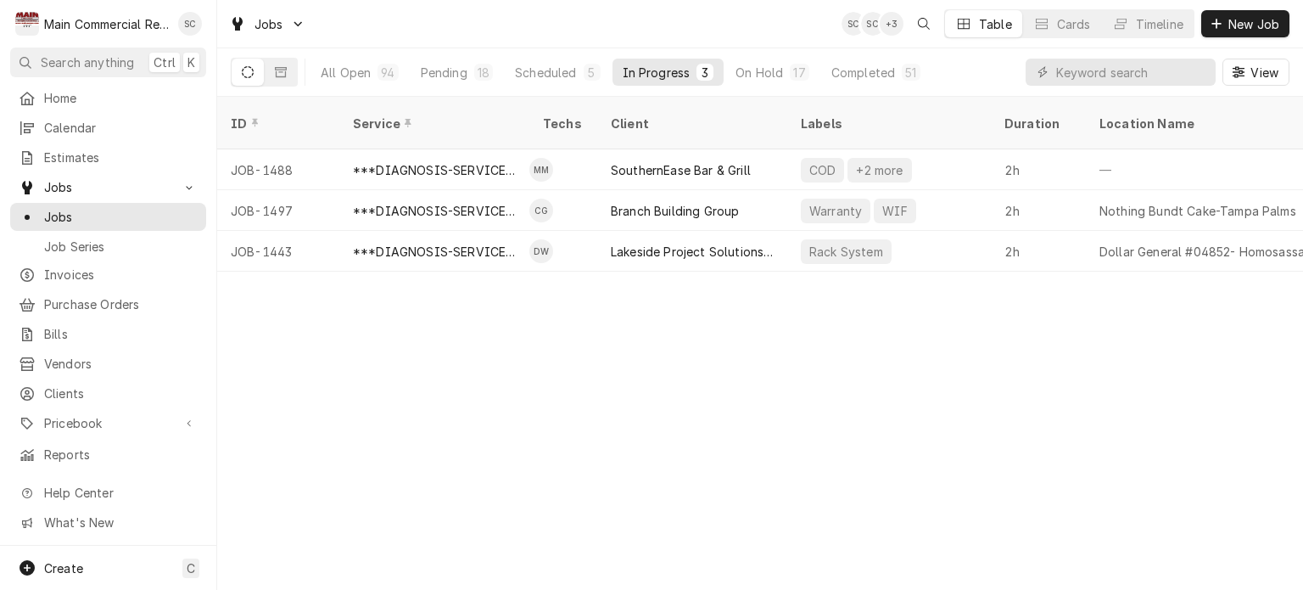
click at [932, 381] on div "ID Service Techs Client Labels Duration Location Name Date Received Status Prio…" at bounding box center [760, 343] width 1086 height 493
click at [860, 372] on div "ID Service Techs Client Labels Duration Location Name Date Received Status Prio…" at bounding box center [760, 343] width 1086 height 493
click at [860, 367] on div "ID Service Techs Client Labels Duration Location Name Date Received Status Prio…" at bounding box center [760, 343] width 1086 height 493
click at [947, 385] on div "ID Service Techs Client Labels Duration Location Name Date Received Status Prio…" at bounding box center [760, 343] width 1086 height 493
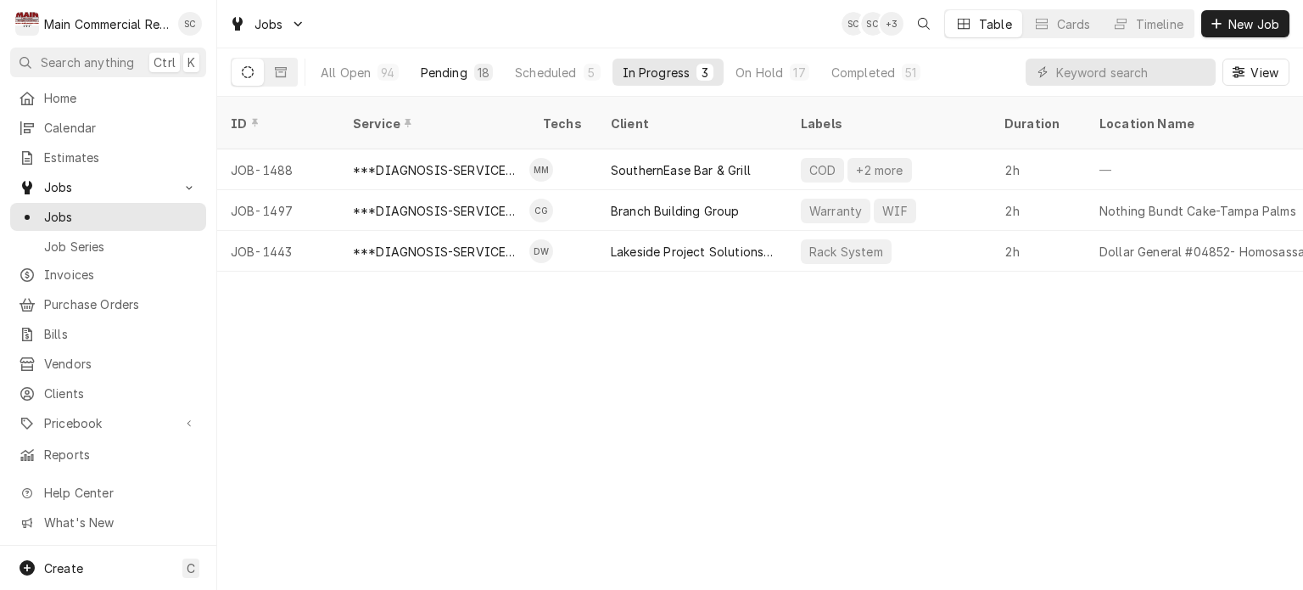
click at [444, 74] on div "Pending" at bounding box center [444, 73] width 47 height 18
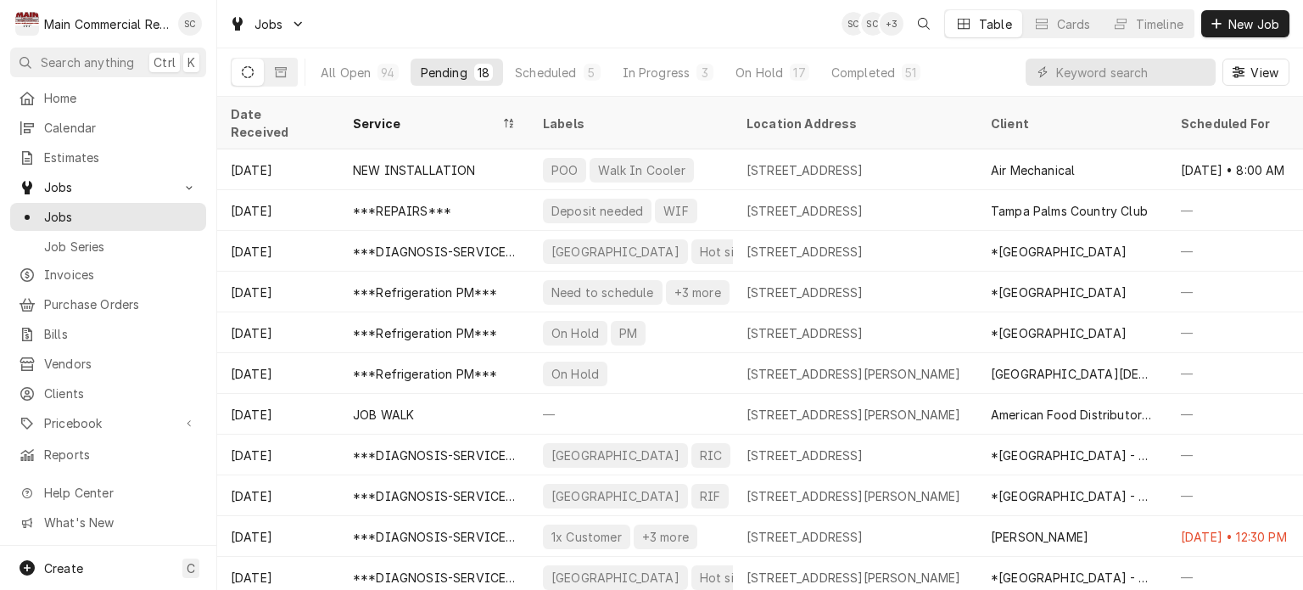
click at [410, 115] on div "Service" at bounding box center [426, 124] width 146 height 18
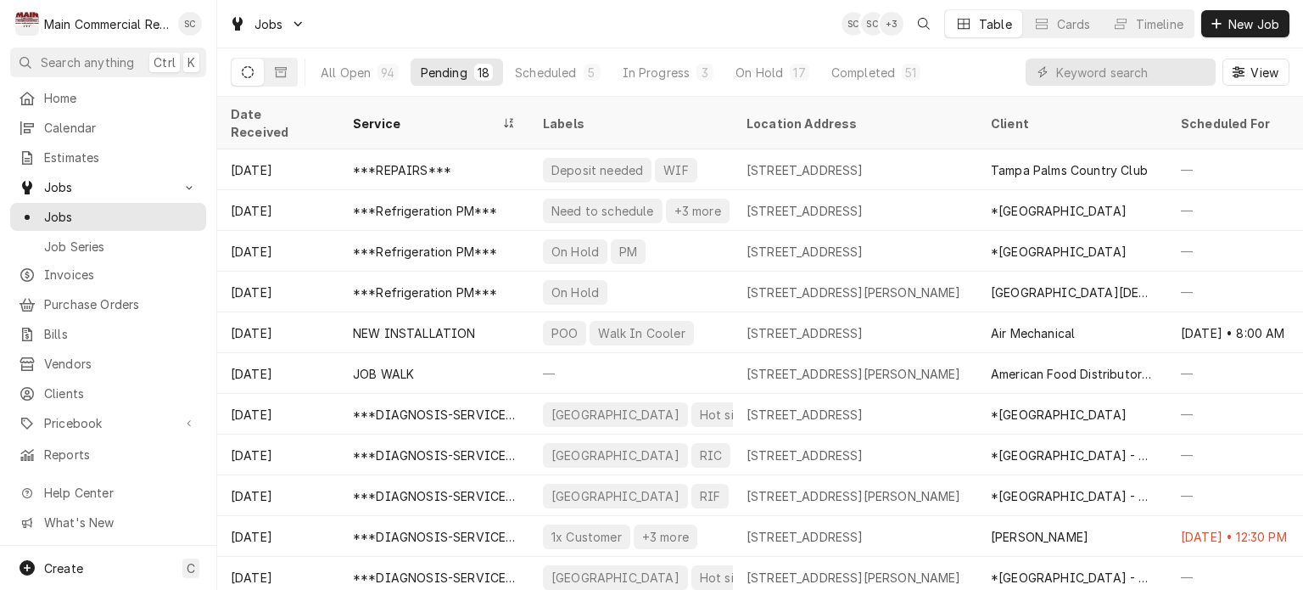
click at [410, 115] on div "Service" at bounding box center [426, 124] width 146 height 18
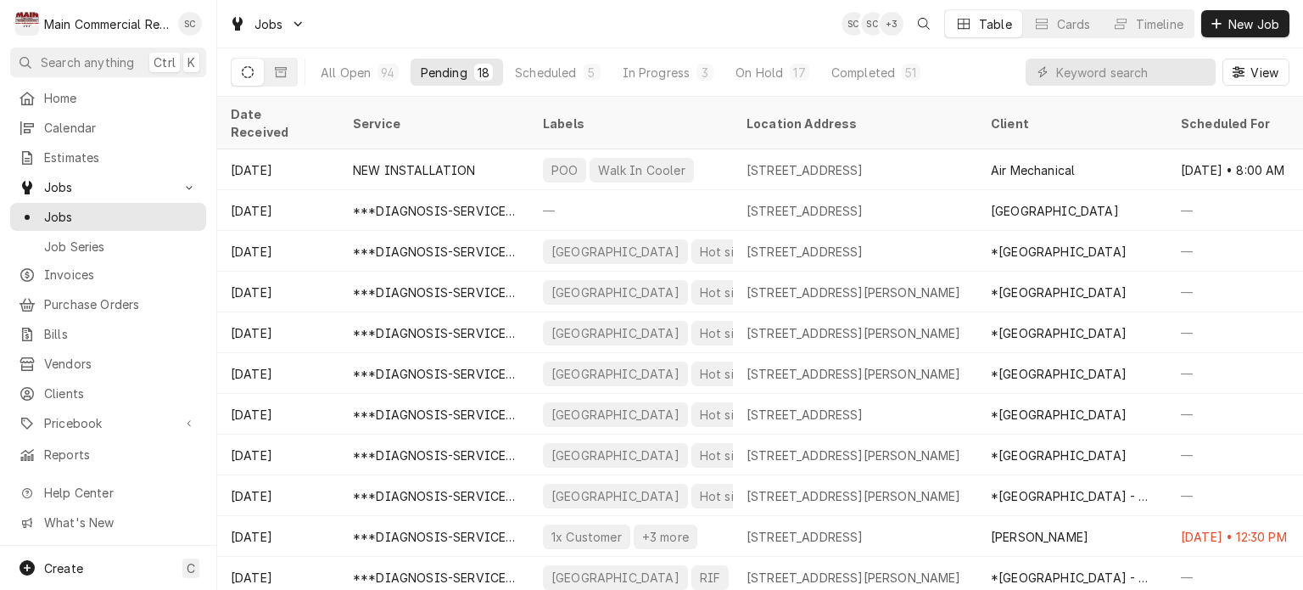
click at [410, 115] on div "Service" at bounding box center [432, 124] width 159 height 18
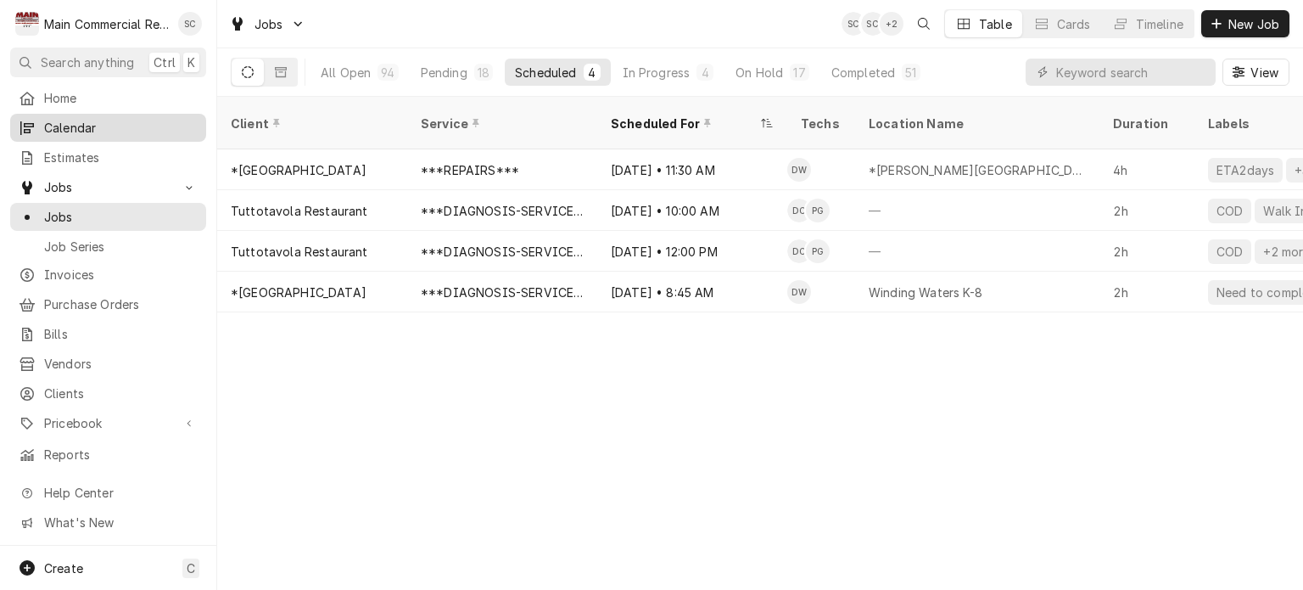
click at [95, 128] on span "Calendar" at bounding box center [121, 128] width 154 height 18
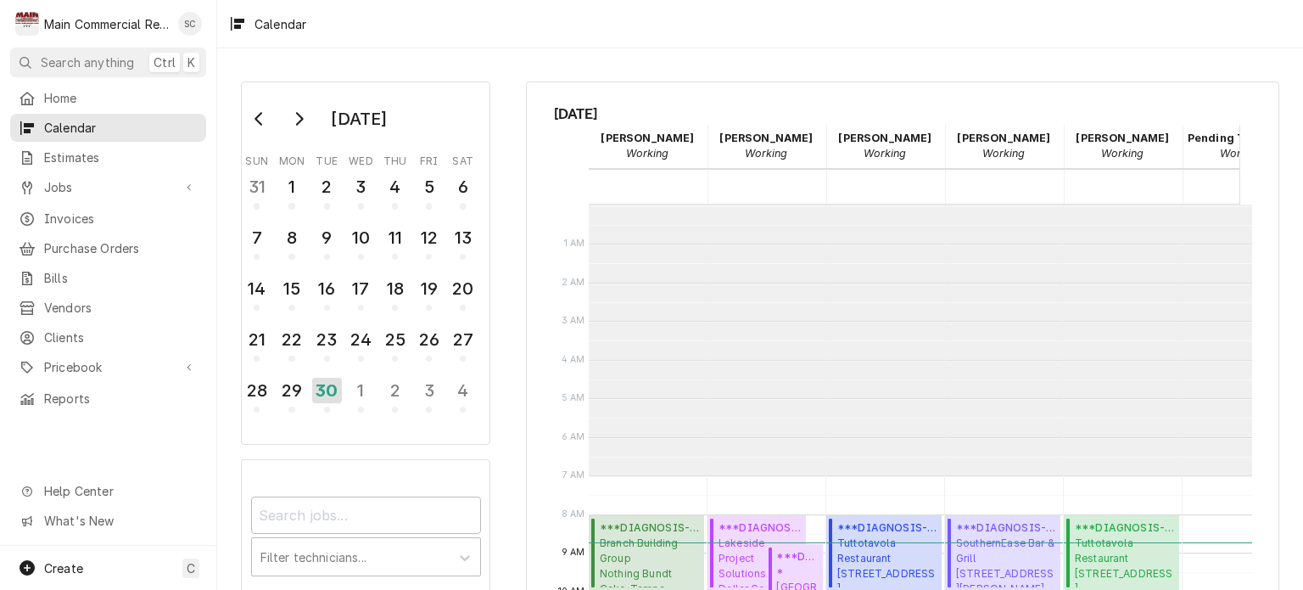
scroll to position [271, 0]
